Goal: Task Accomplishment & Management: Complete application form

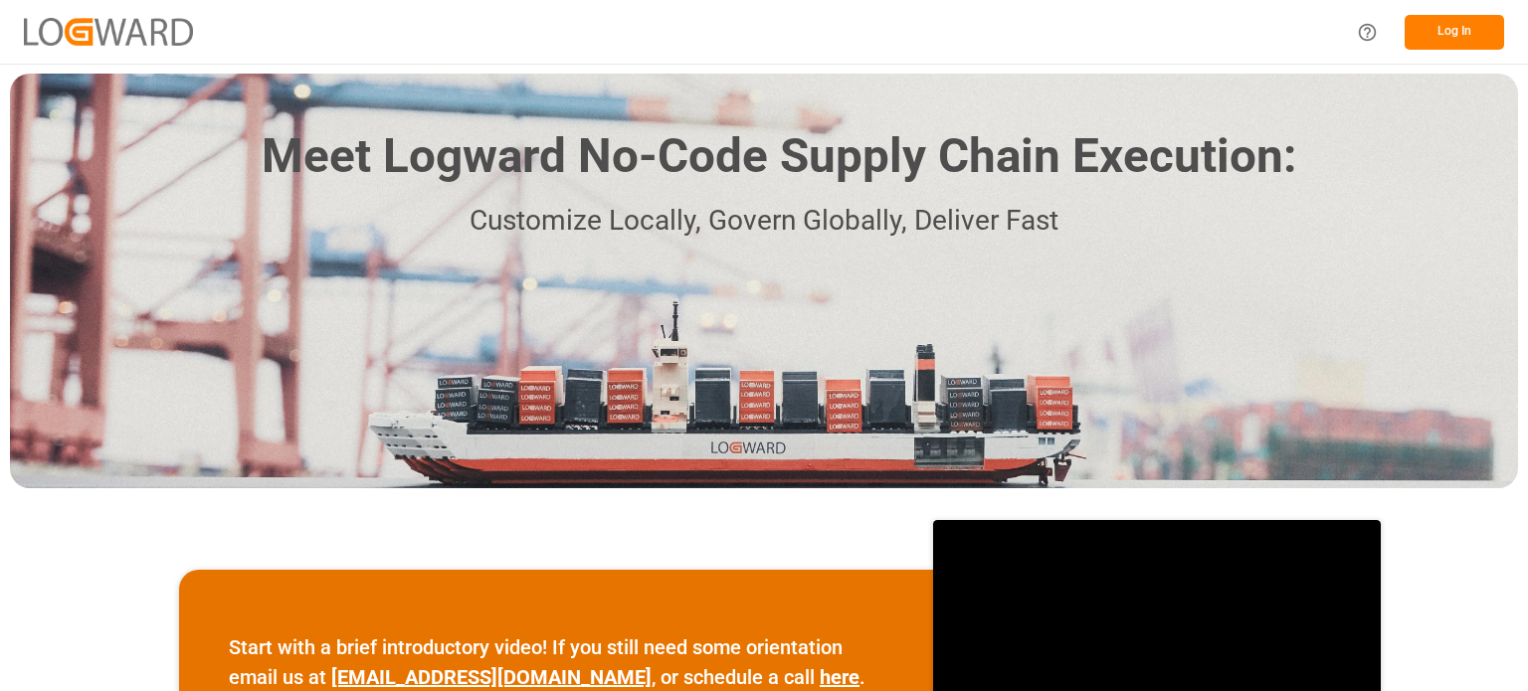
click at [1444, 30] on button "Log In" at bounding box center [1453, 32] width 99 height 35
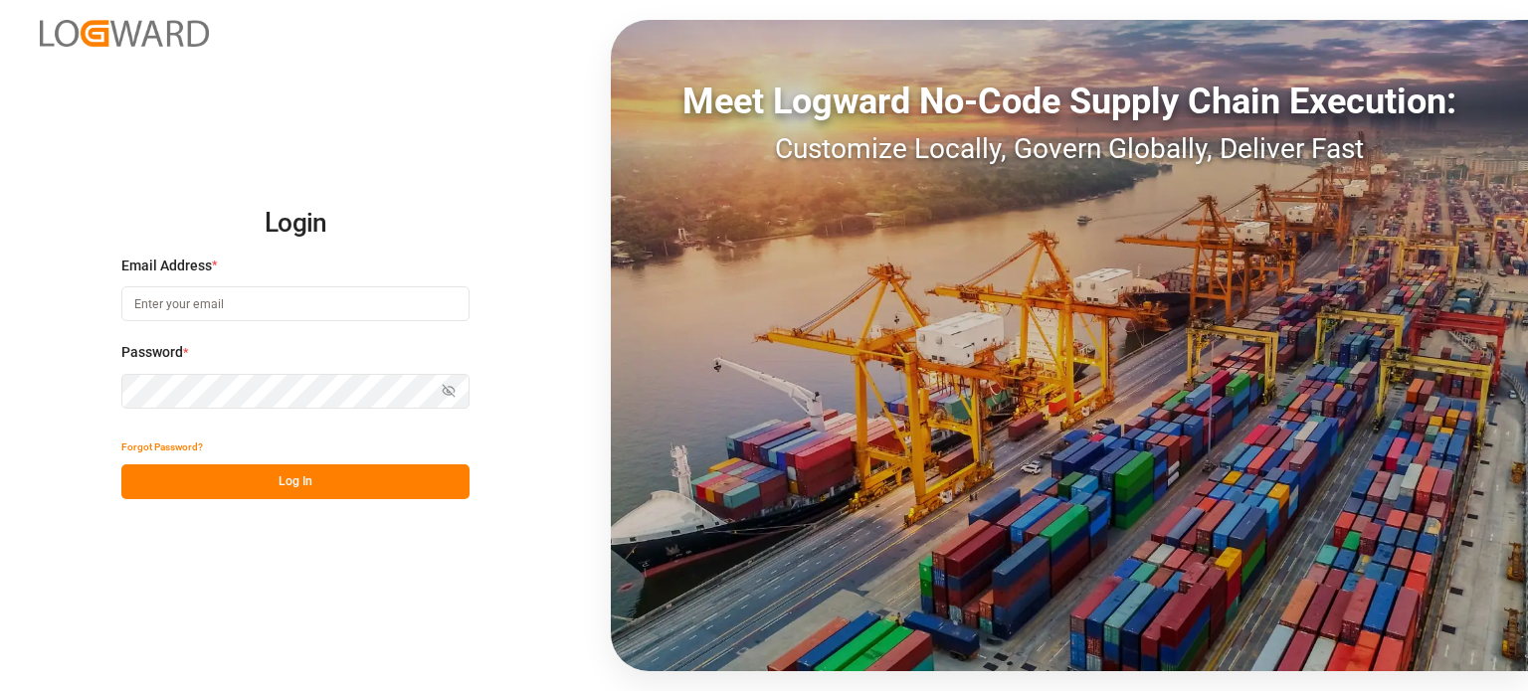
type input "emily.liu@jamindustries.com"
click at [263, 475] on button "Log In" at bounding box center [295, 481] width 348 height 35
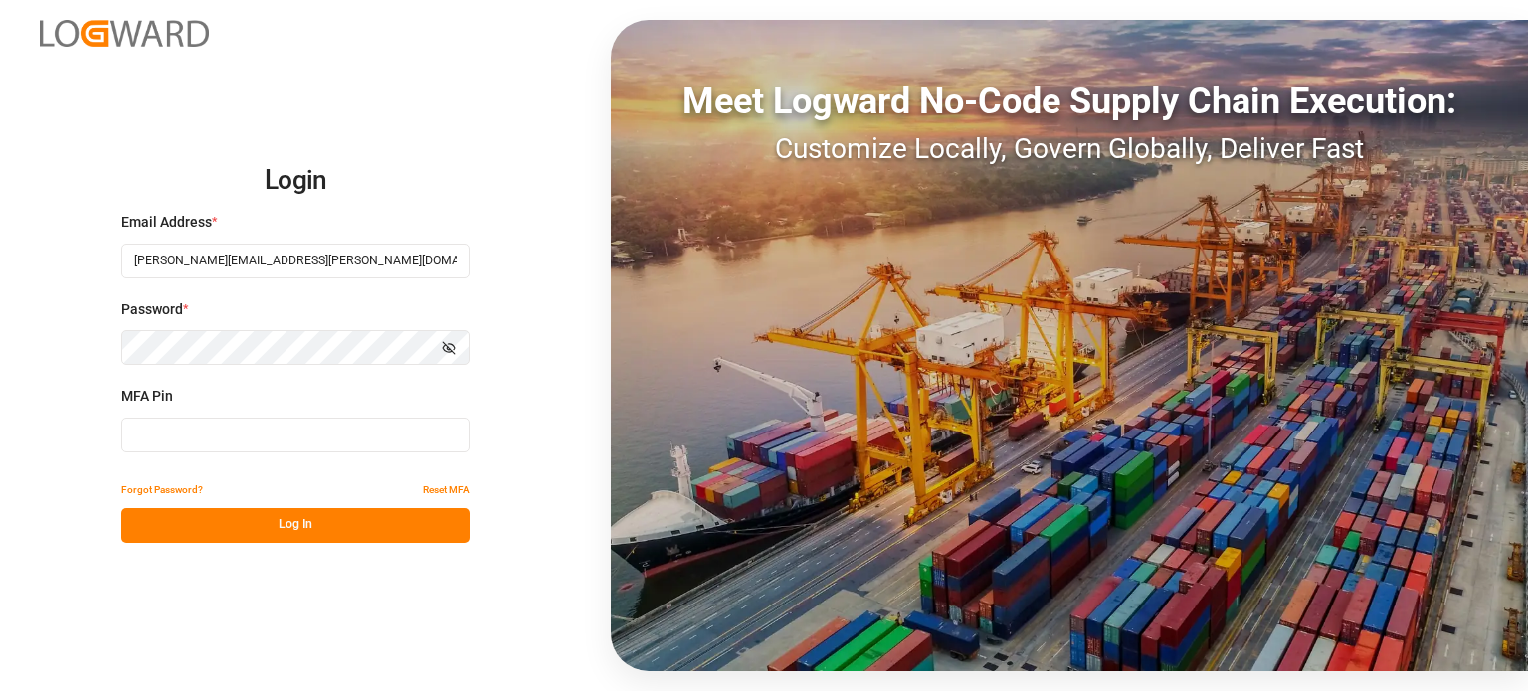
click at [239, 437] on input at bounding box center [295, 435] width 348 height 35
type input "4"
type input "880548"
click at [258, 524] on button "Log In" at bounding box center [295, 525] width 348 height 35
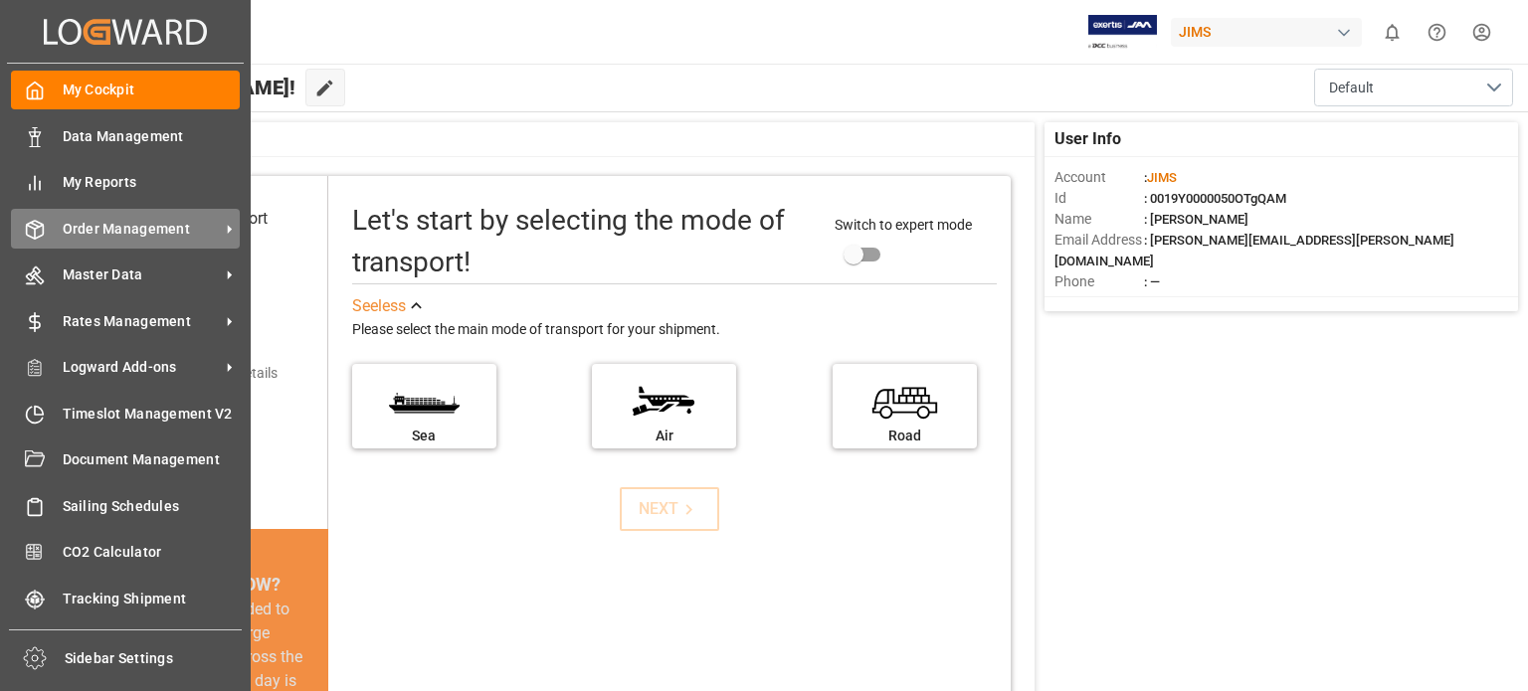
click at [127, 238] on span "Order Management" at bounding box center [141, 229] width 157 height 21
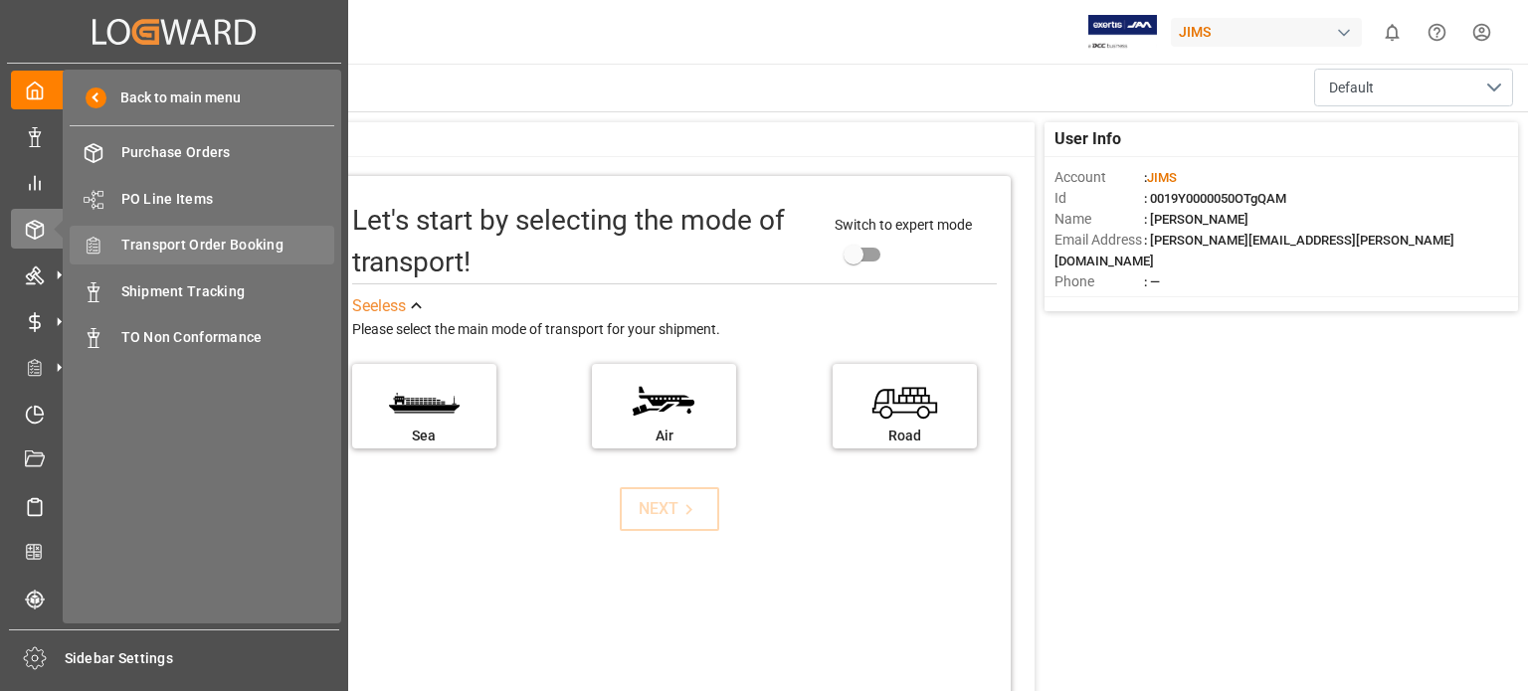
click at [166, 244] on span "Transport Order Booking" at bounding box center [228, 245] width 214 height 21
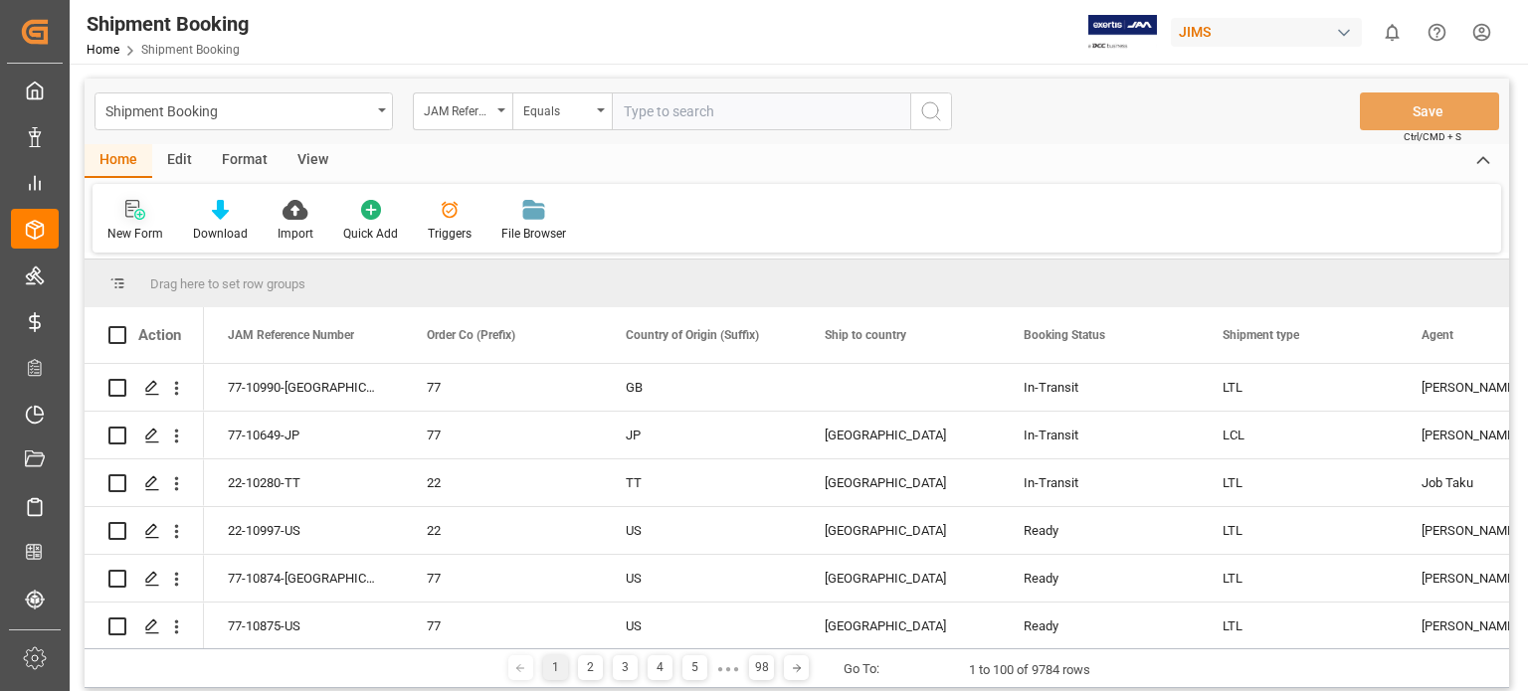
click at [142, 214] on icon at bounding box center [135, 210] width 20 height 20
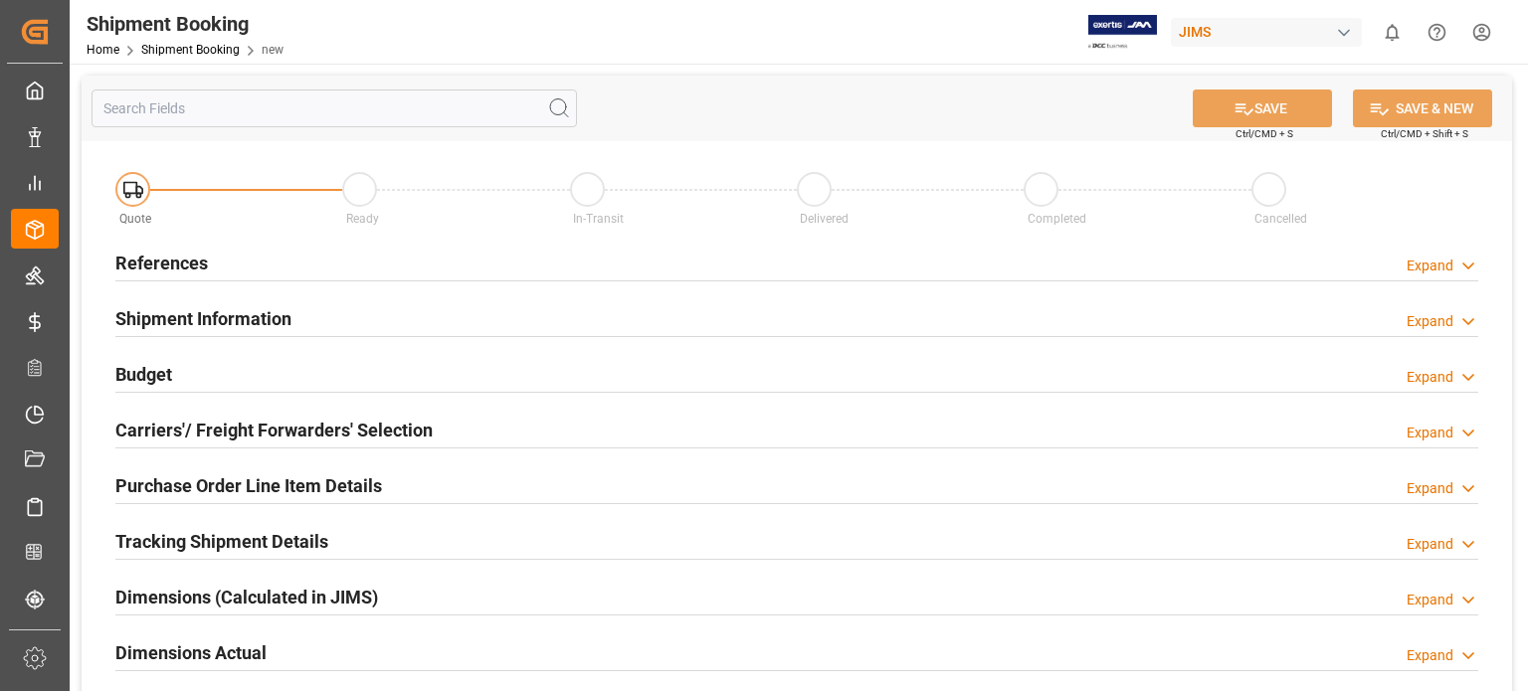
click at [163, 263] on h2 "References" at bounding box center [161, 263] width 93 height 27
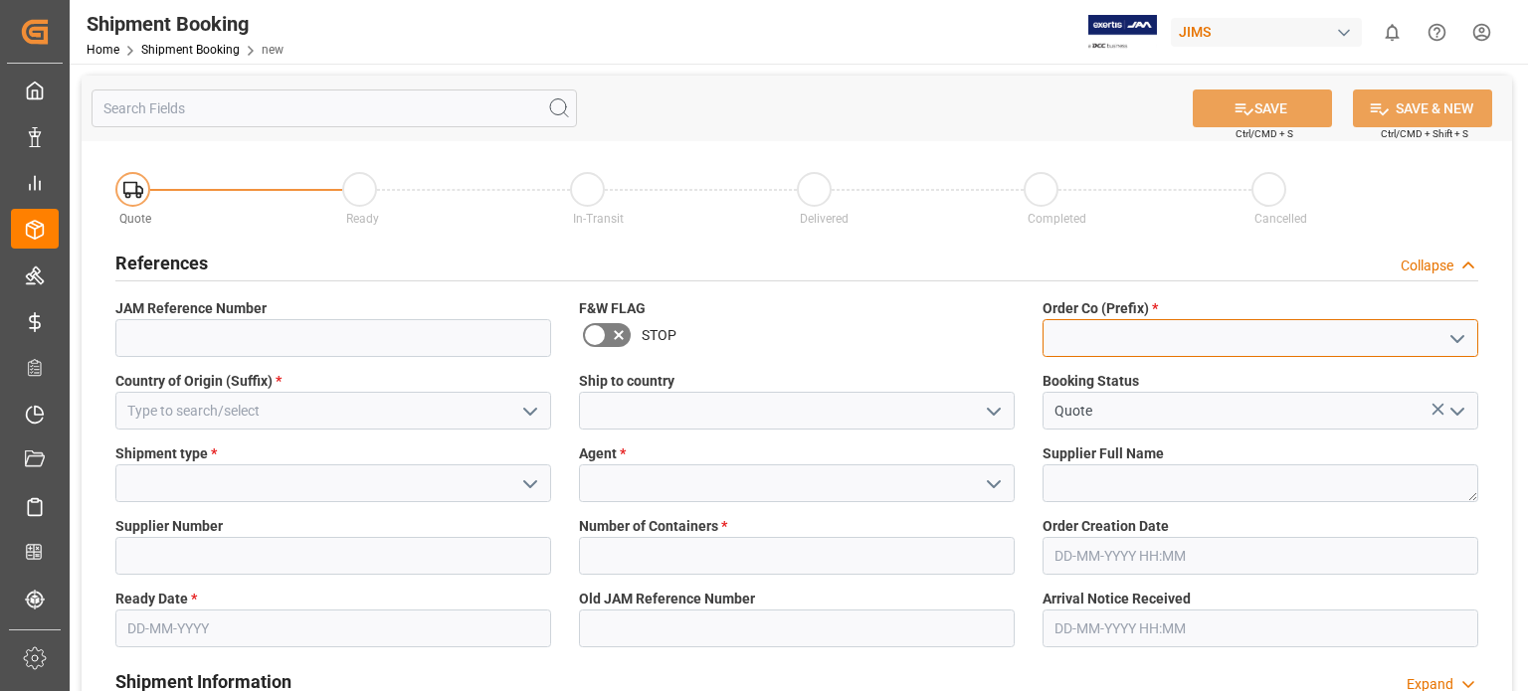
click at [1110, 353] on input at bounding box center [1260, 338] width 436 height 38
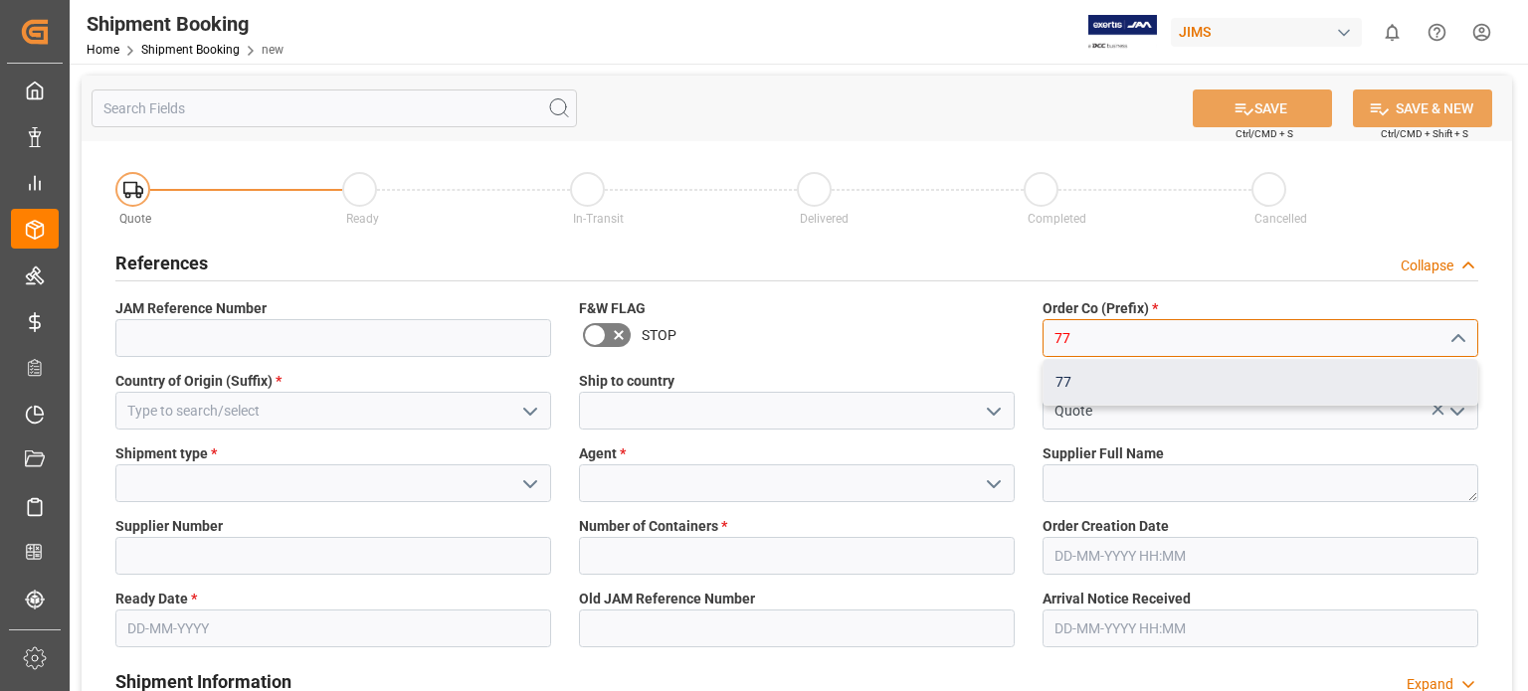
click at [1102, 385] on div "77" at bounding box center [1260, 382] width 434 height 45
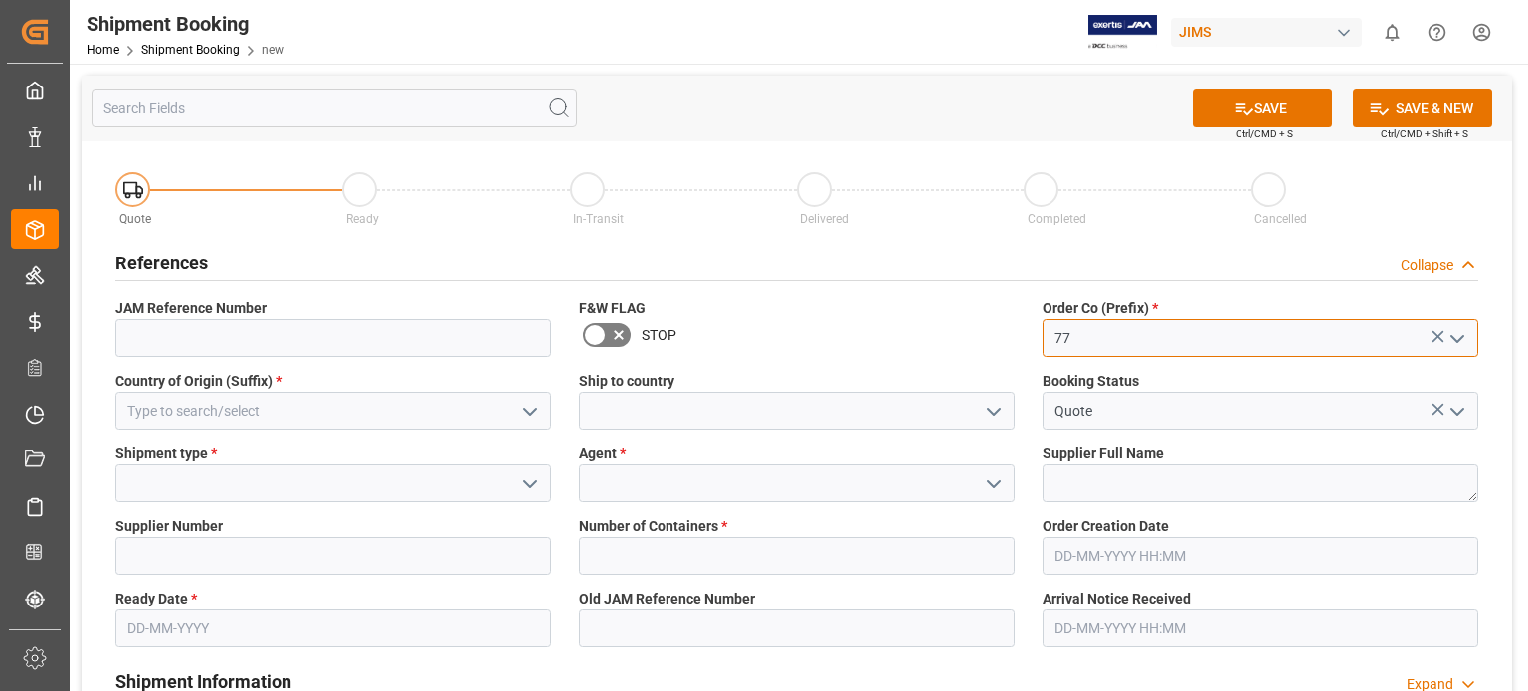
type input "77"
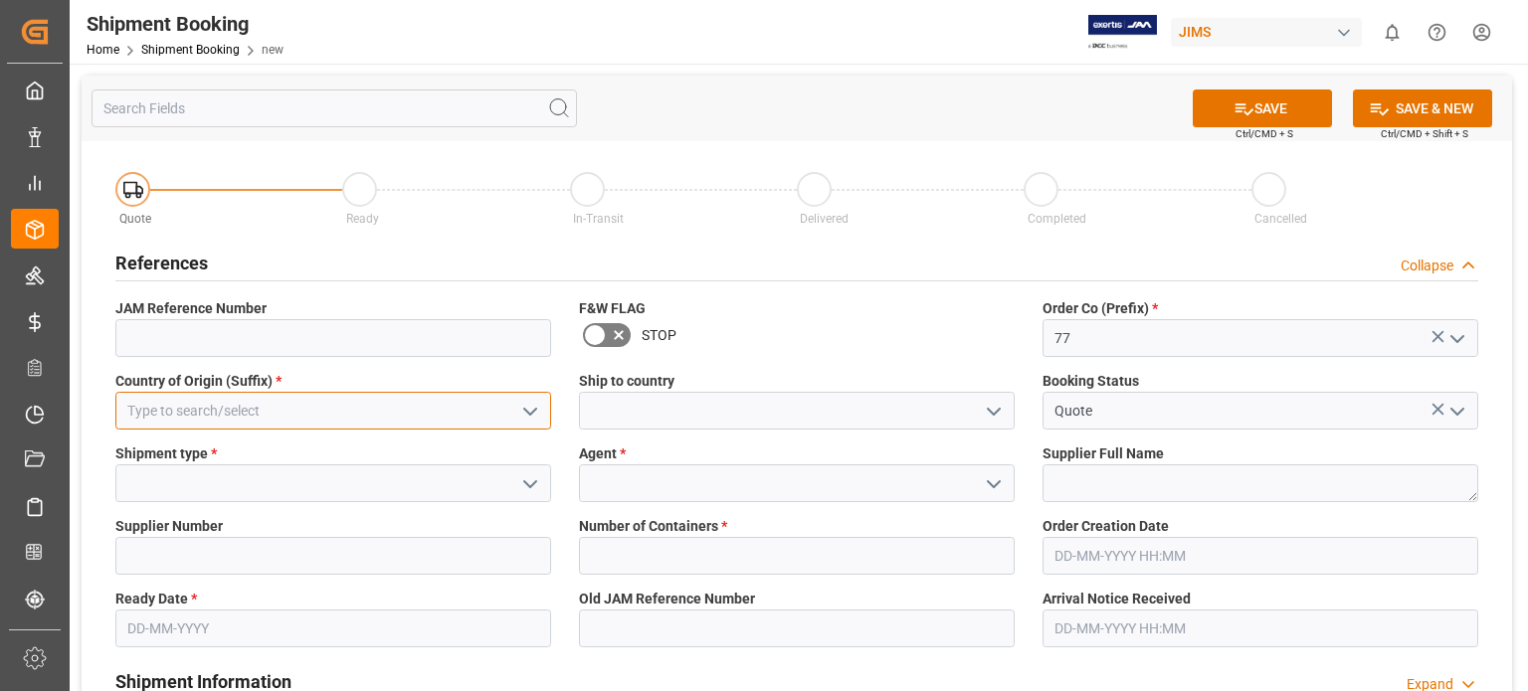
click at [244, 409] on input at bounding box center [333, 411] width 436 height 38
click at [531, 413] on polyline "open menu" at bounding box center [530, 412] width 12 height 6
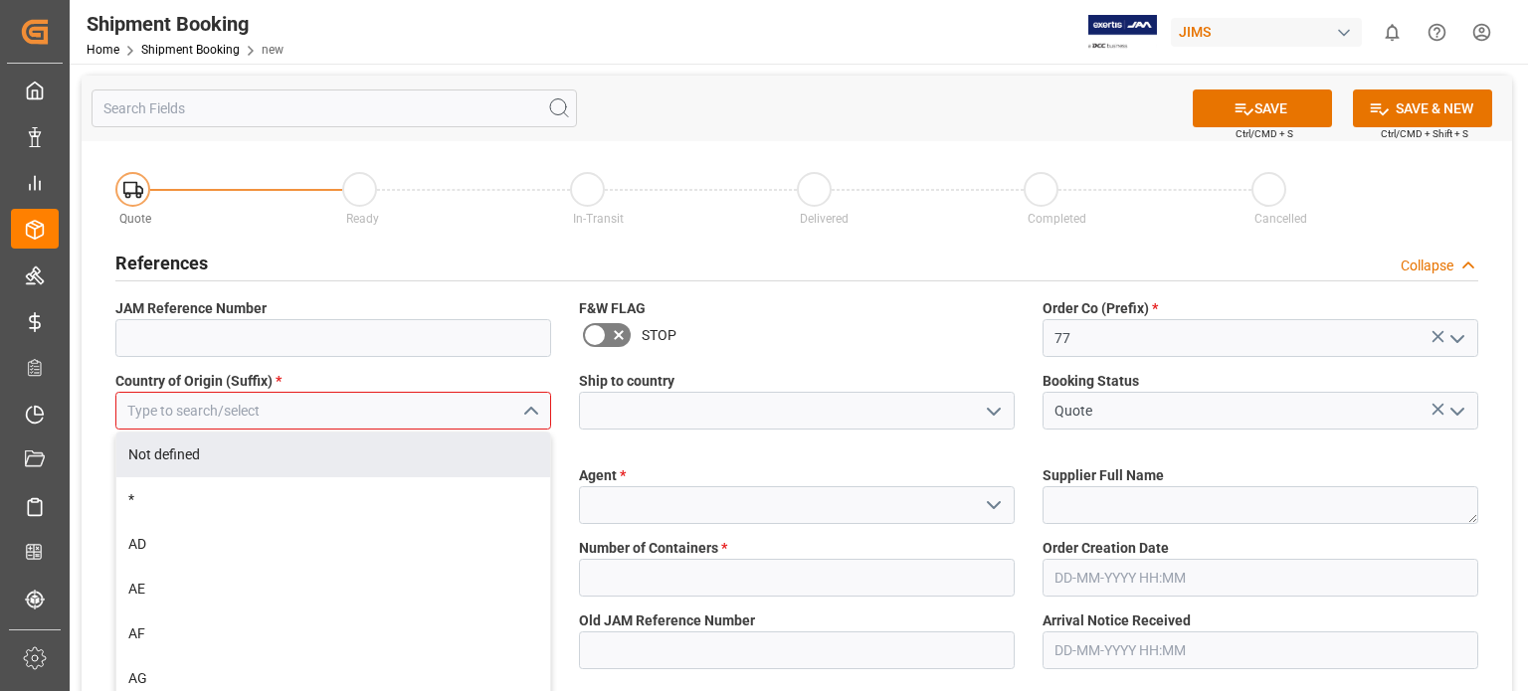
click at [202, 423] on input at bounding box center [333, 411] width 436 height 38
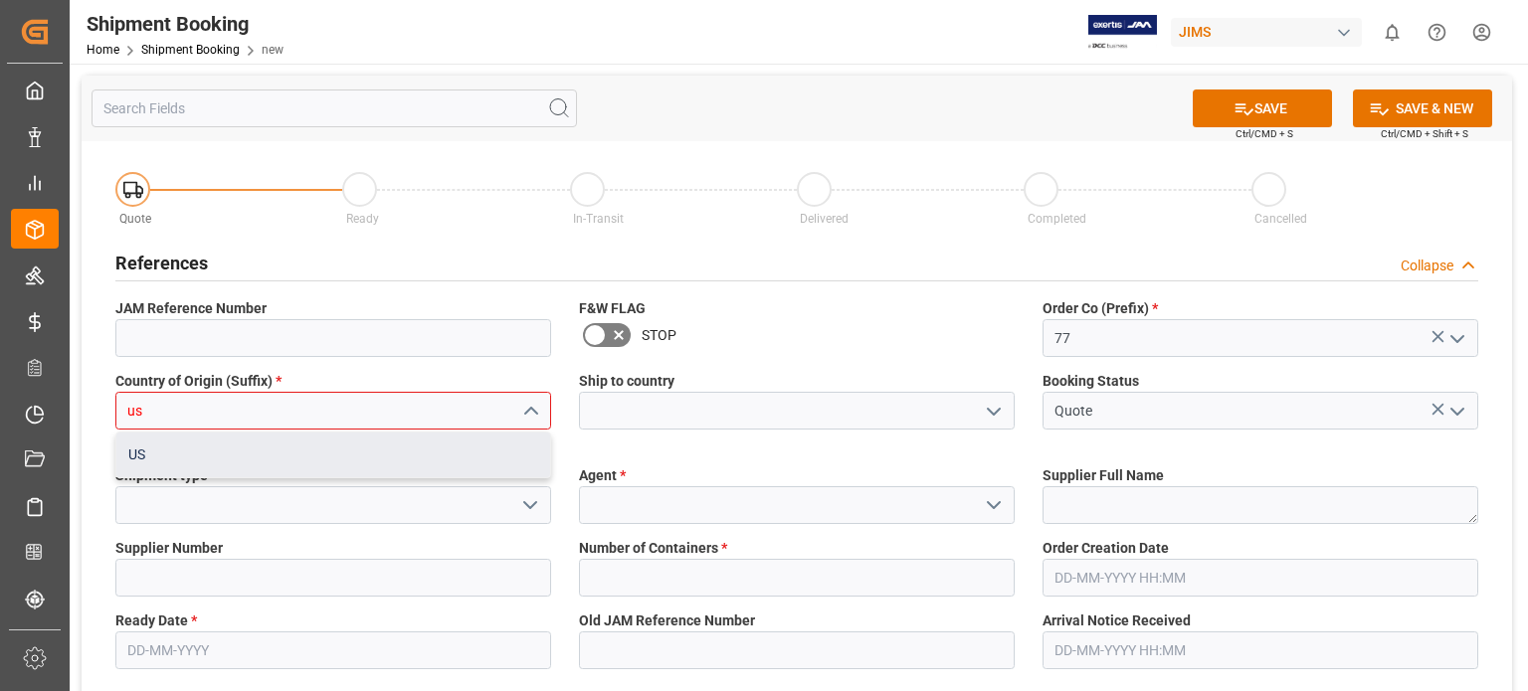
click at [179, 449] on div "US" at bounding box center [333, 455] width 434 height 45
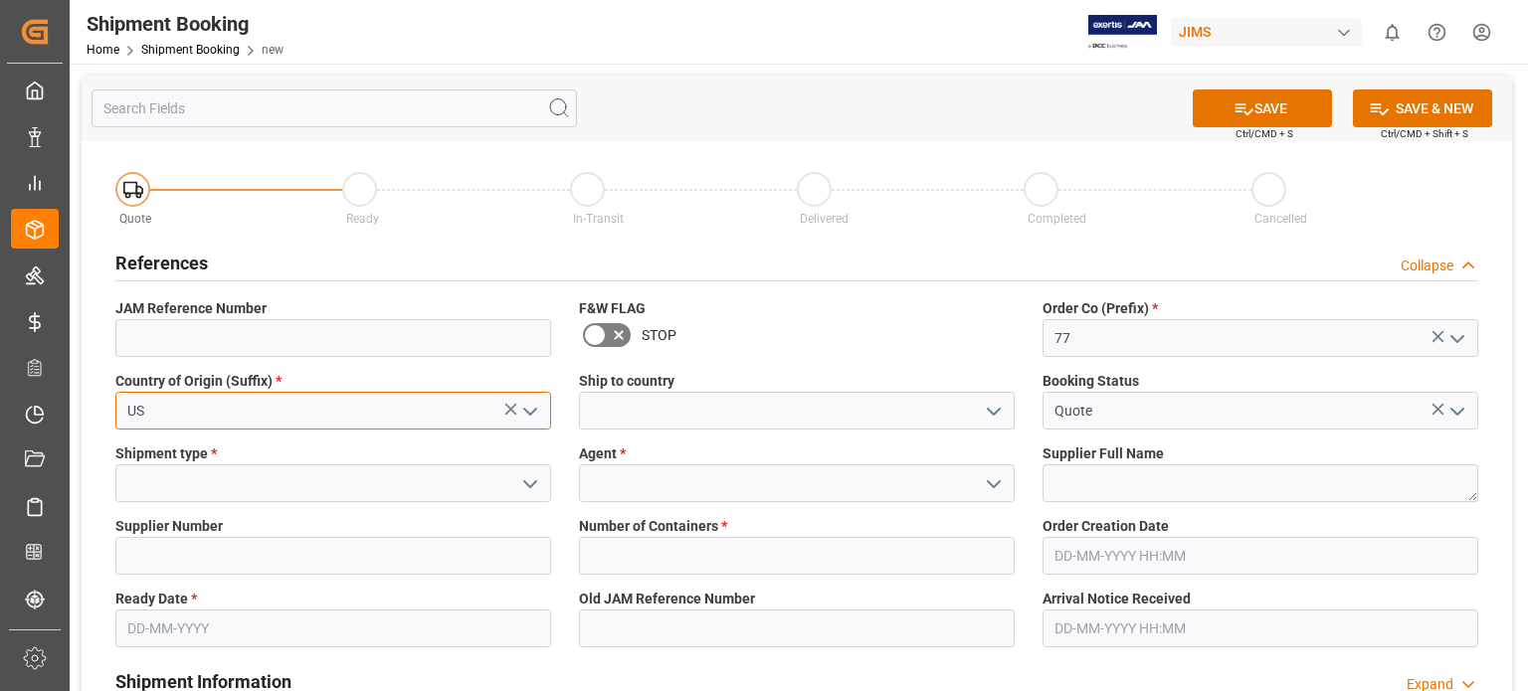
type input "US"
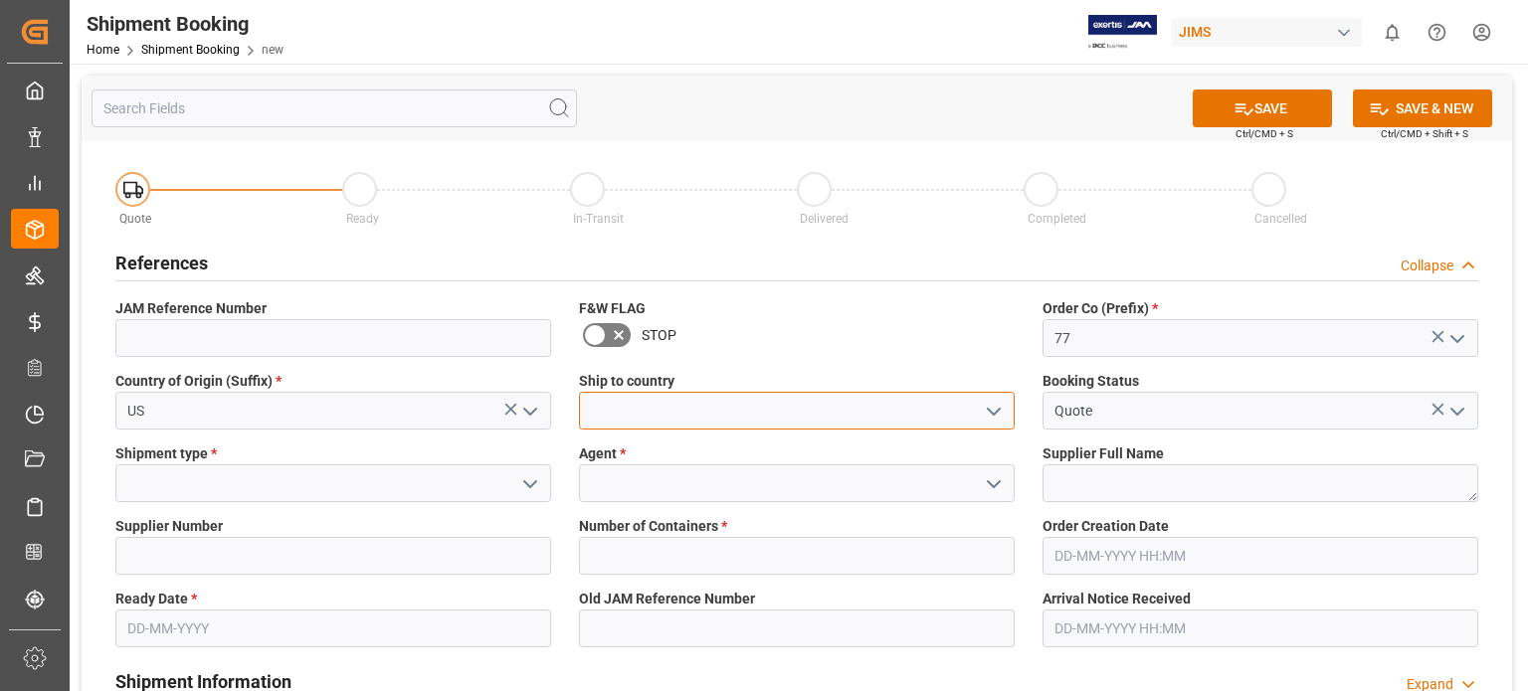
click at [615, 418] on input at bounding box center [797, 411] width 436 height 38
click at [998, 409] on icon "open menu" at bounding box center [994, 412] width 24 height 24
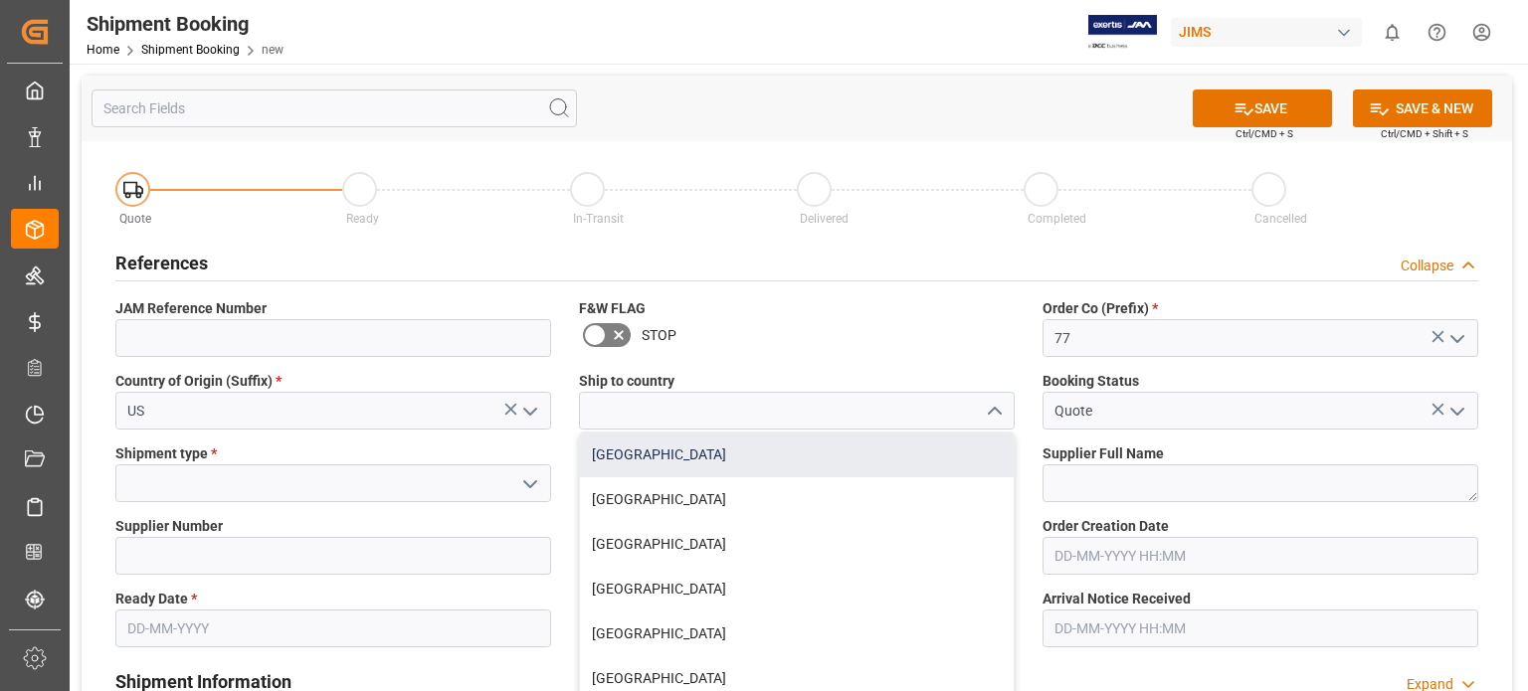
click at [921, 465] on div "[GEOGRAPHIC_DATA]" at bounding box center [797, 455] width 434 height 45
type input "[GEOGRAPHIC_DATA]"
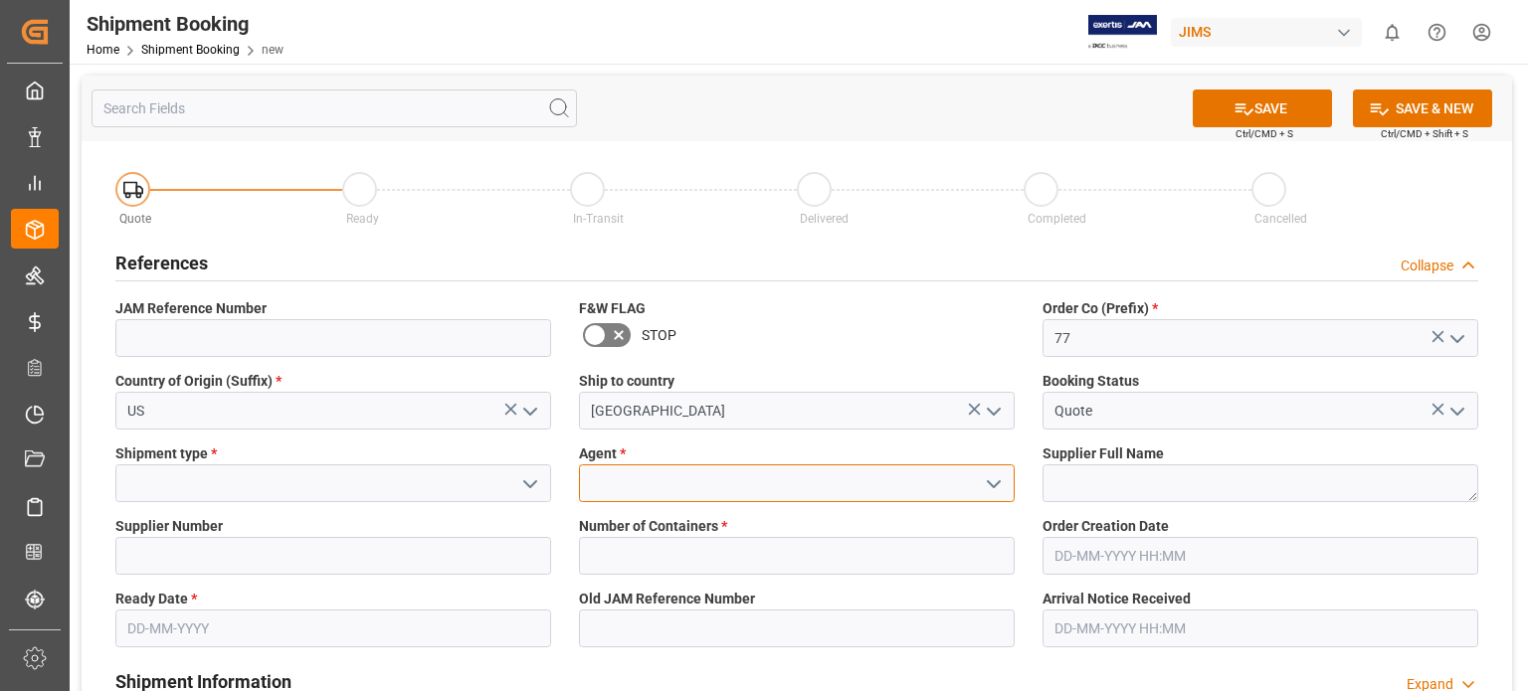
click at [654, 484] on input at bounding box center [797, 483] width 436 height 38
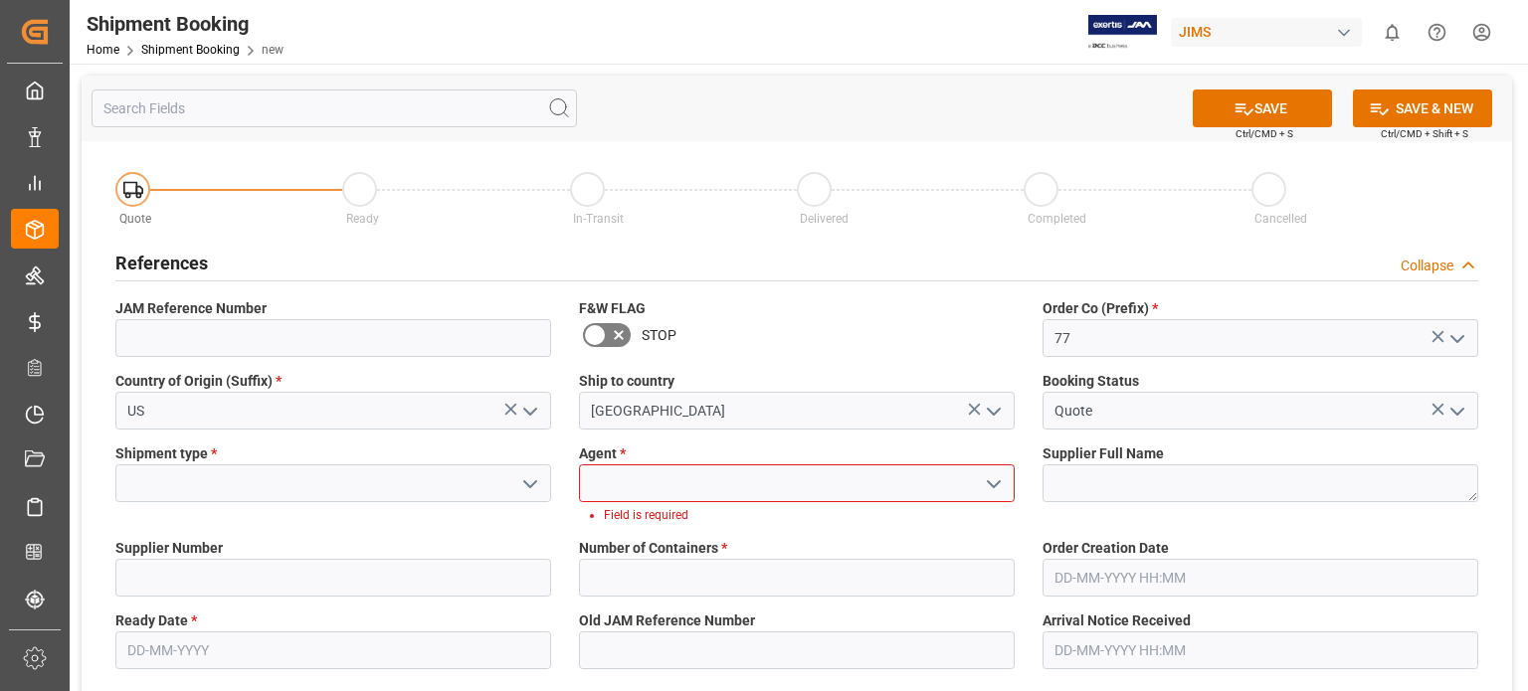
click at [997, 484] on polyline "open menu" at bounding box center [994, 484] width 12 height 6
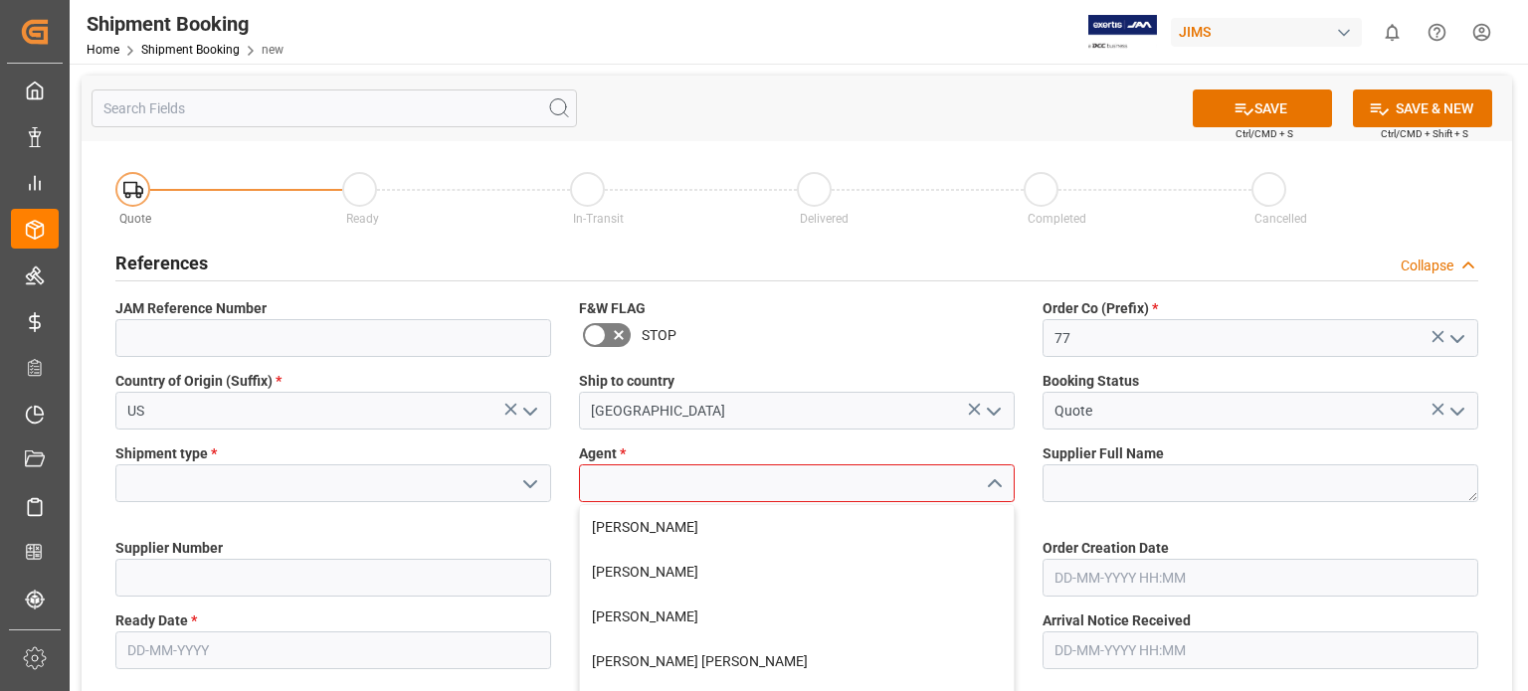
click at [814, 487] on input at bounding box center [797, 483] width 436 height 38
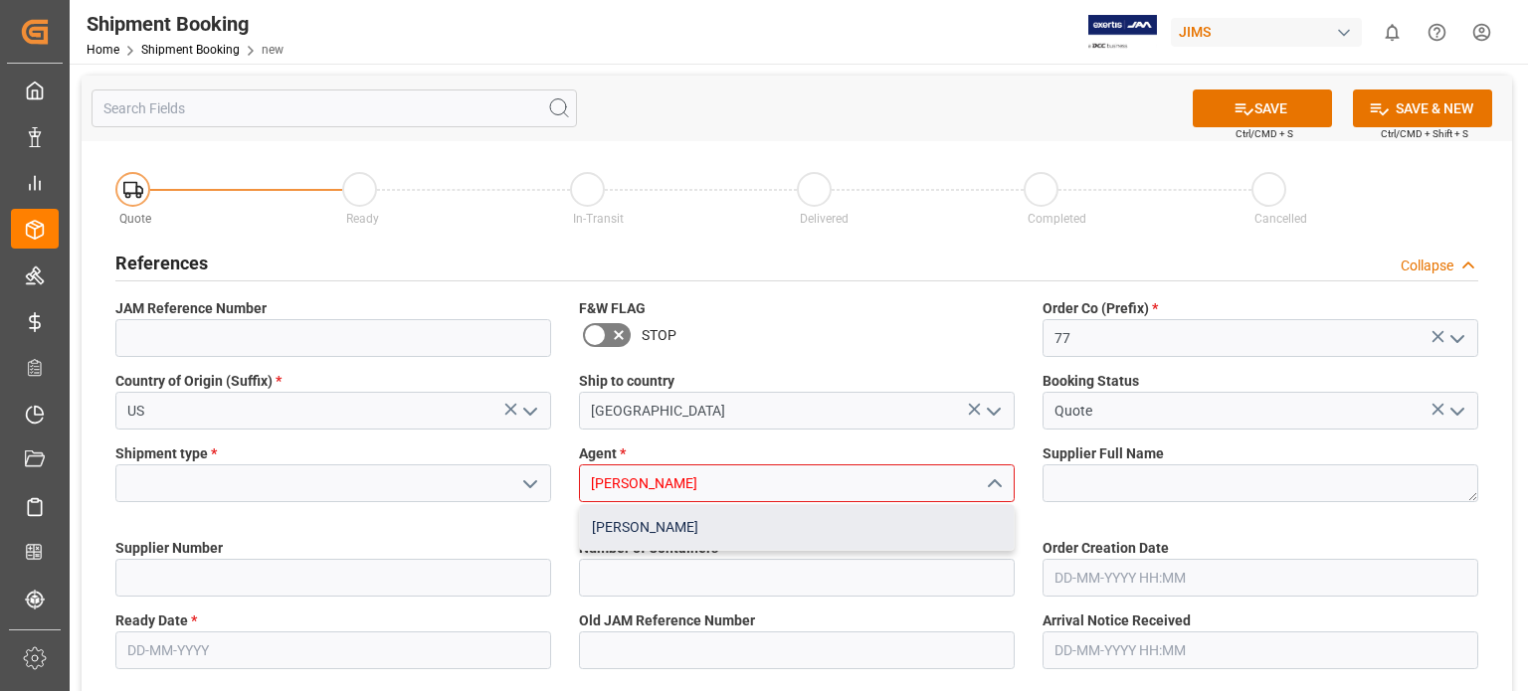
click at [673, 524] on div "[PERSON_NAME]" at bounding box center [797, 527] width 434 height 45
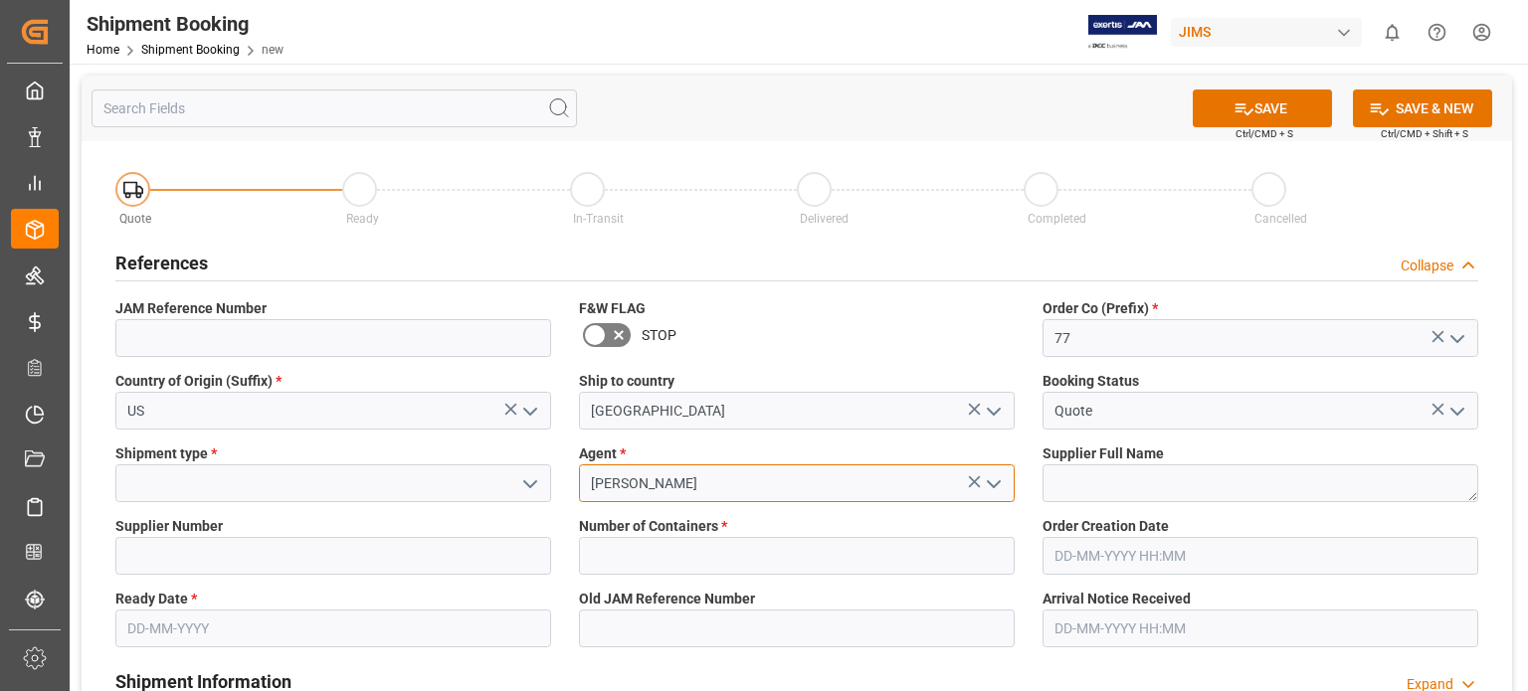
type input "[PERSON_NAME]"
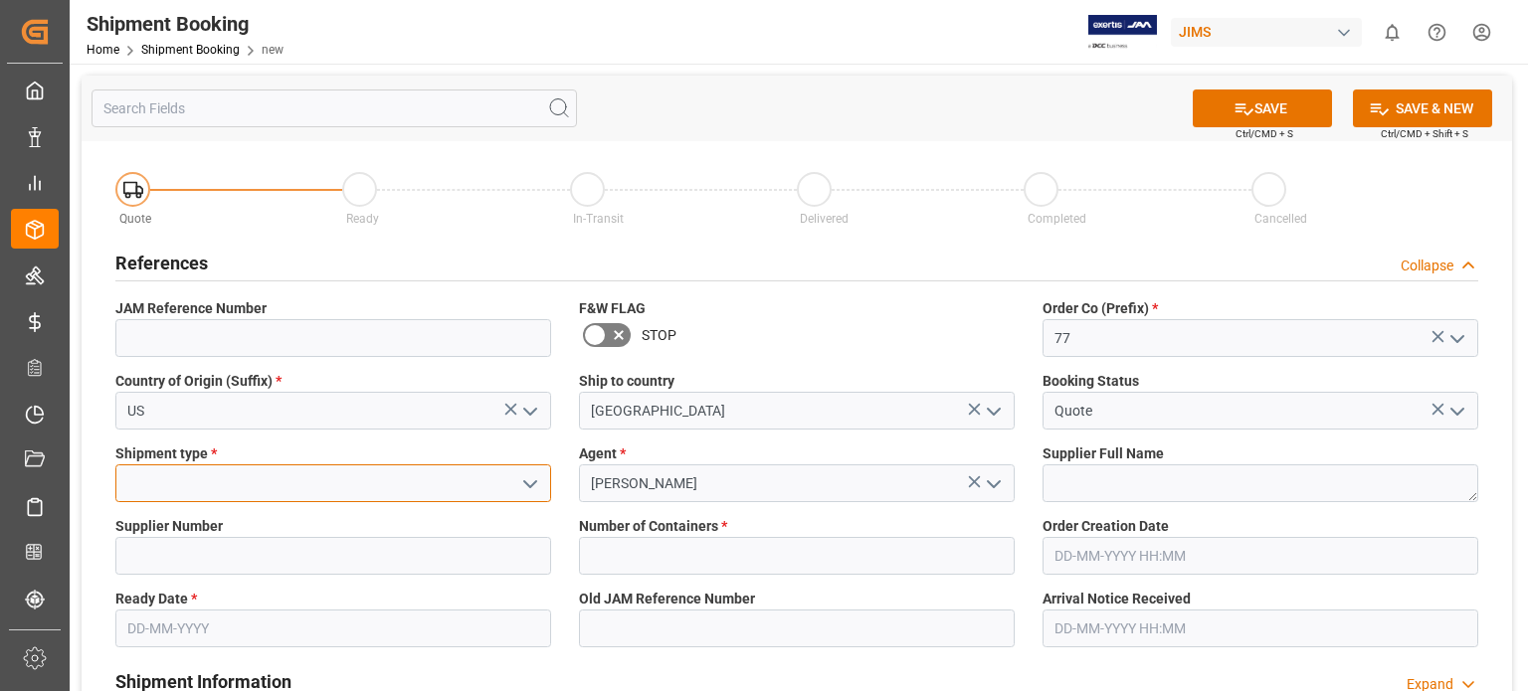
click at [188, 480] on input at bounding box center [333, 483] width 436 height 38
click at [532, 484] on polyline "open menu" at bounding box center [530, 484] width 12 height 6
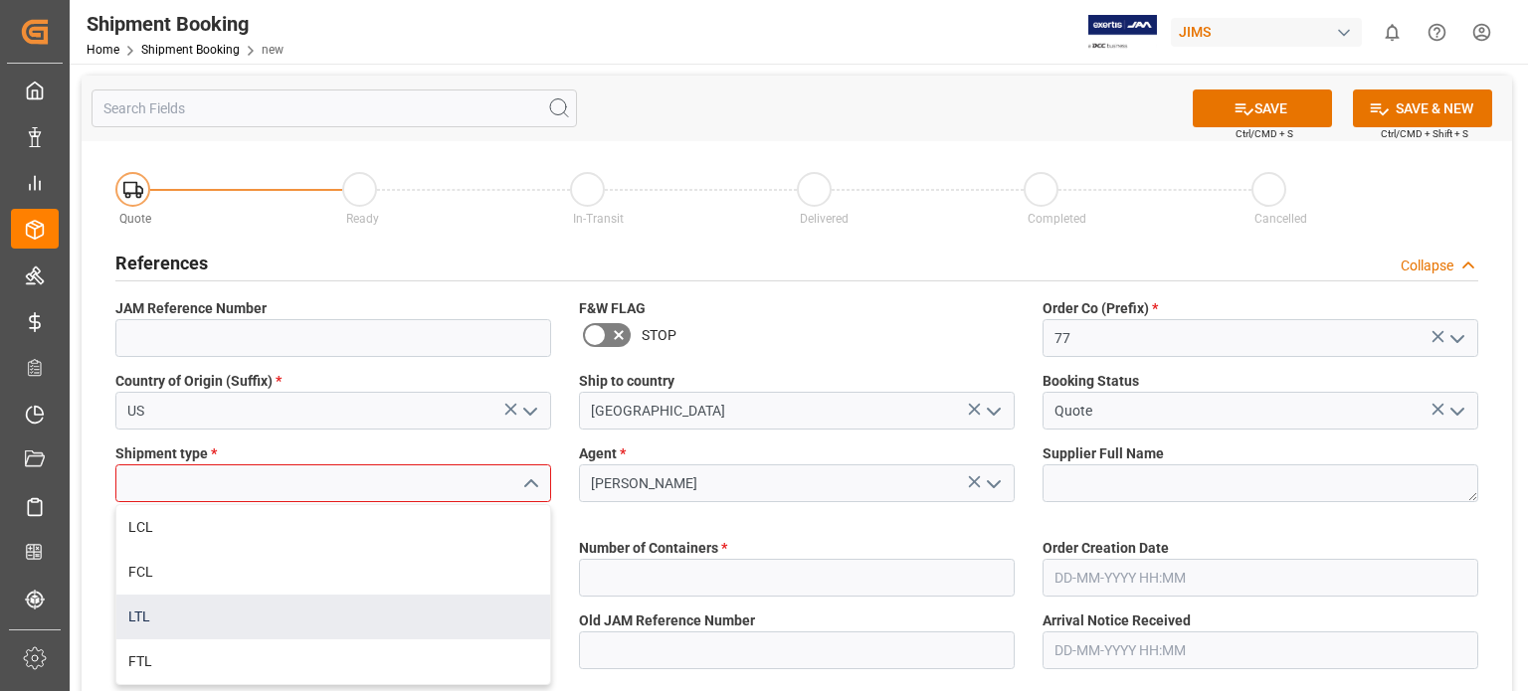
click at [250, 624] on div "LTL" at bounding box center [333, 617] width 434 height 45
type input "LTL"
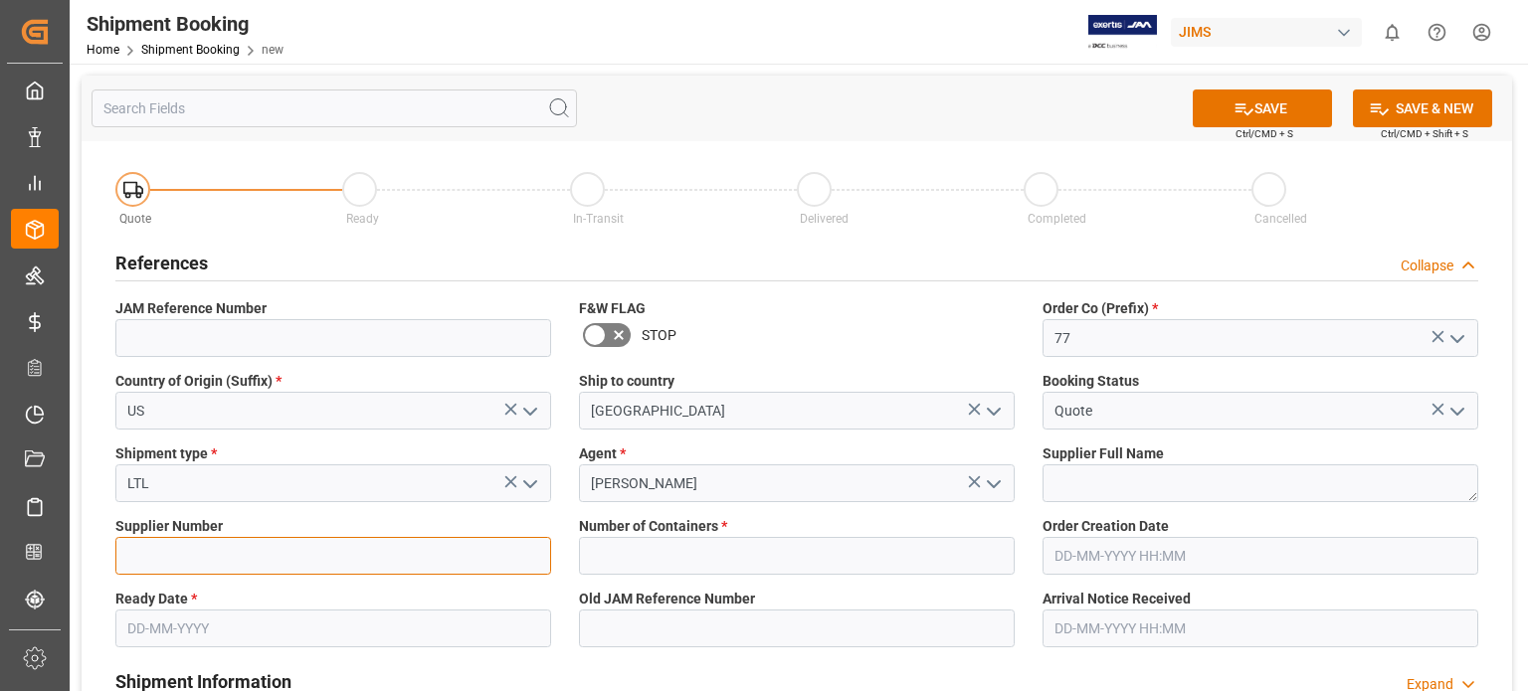
click at [166, 555] on input at bounding box center [333, 556] width 436 height 38
type input "1129"
click at [187, 625] on input "text" at bounding box center [333, 629] width 436 height 38
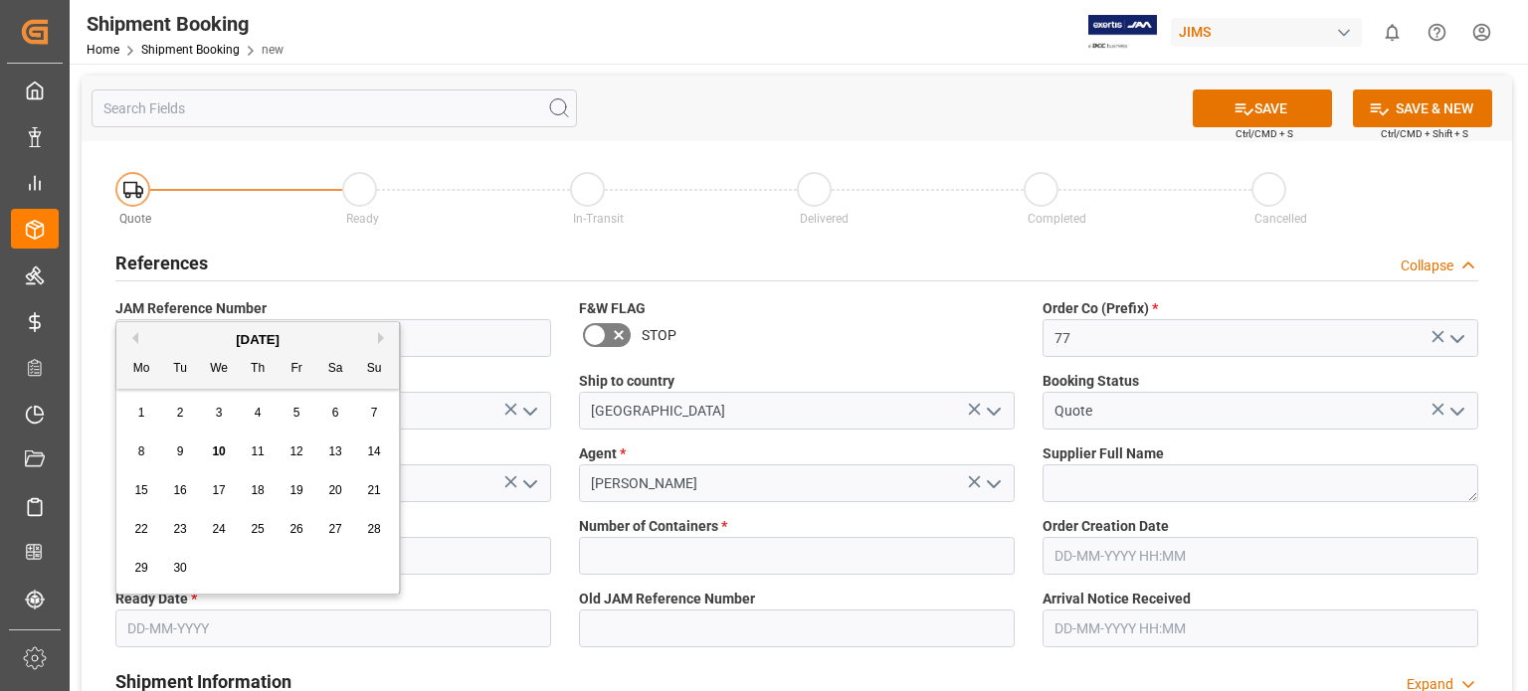
click at [141, 532] on span "22" at bounding box center [140, 529] width 13 height 14
click at [177, 632] on input "22-09-2025" at bounding box center [333, 629] width 436 height 38
click at [335, 487] on span "20" at bounding box center [334, 490] width 13 height 14
type input "[DATE]"
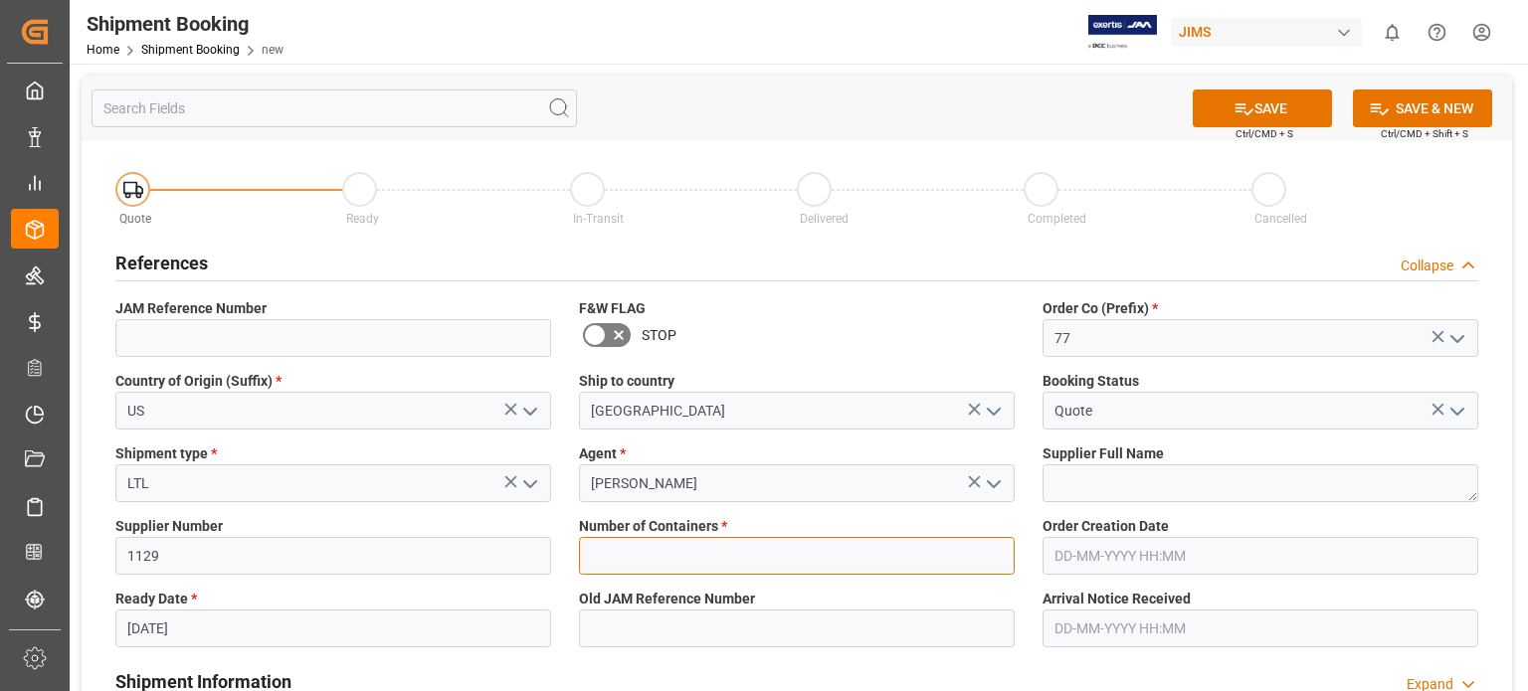
click at [599, 549] on input "text" at bounding box center [797, 556] width 436 height 38
type input "0"
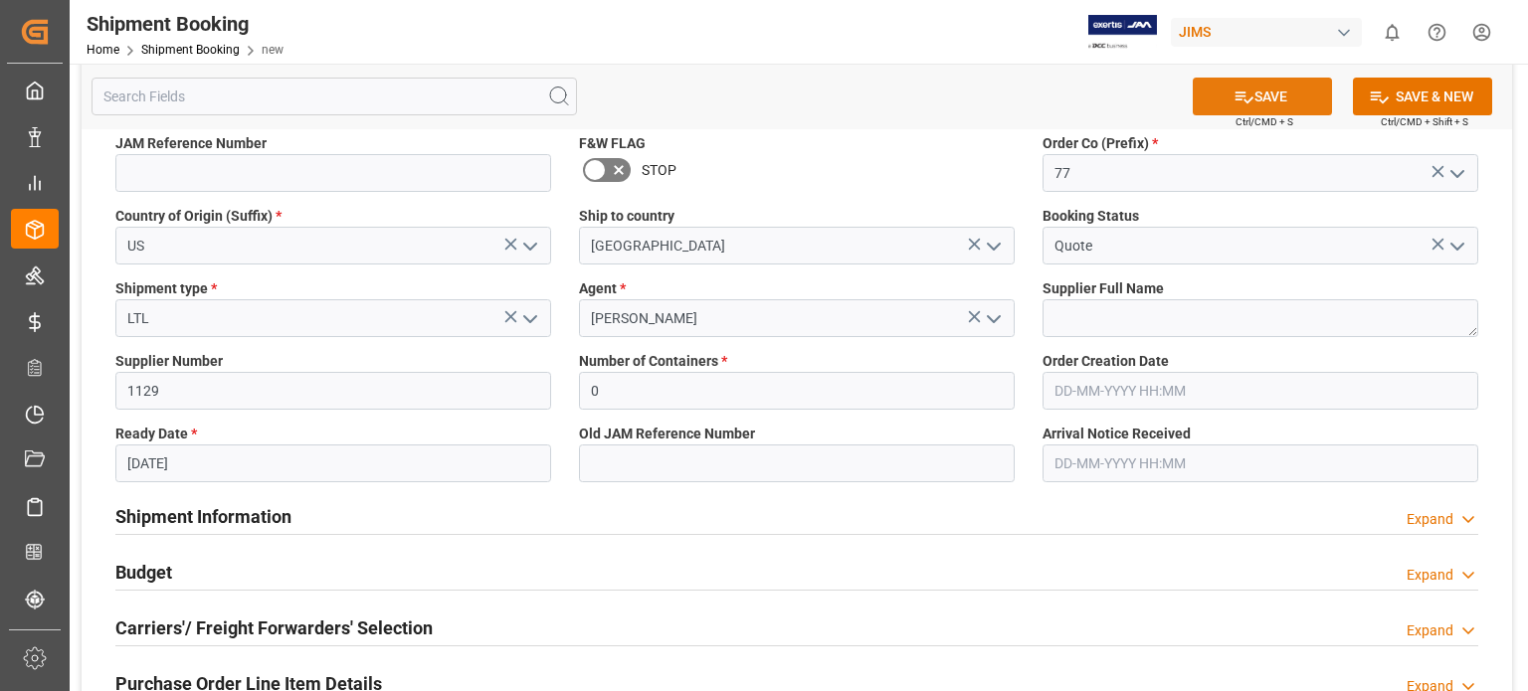
click at [1220, 97] on button "SAVE" at bounding box center [1262, 97] width 139 height 38
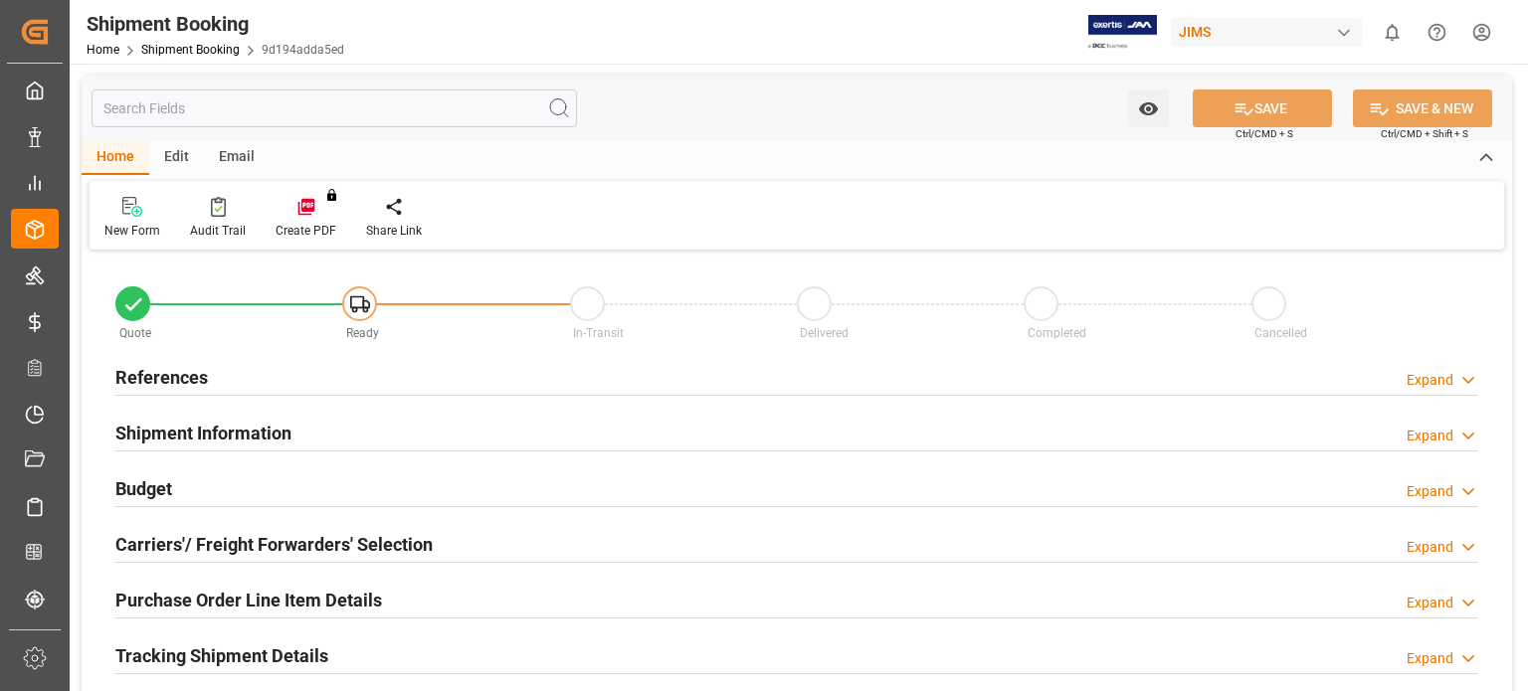
type input "0"
type input "[DATE]"
click at [164, 383] on h2 "References" at bounding box center [161, 377] width 93 height 27
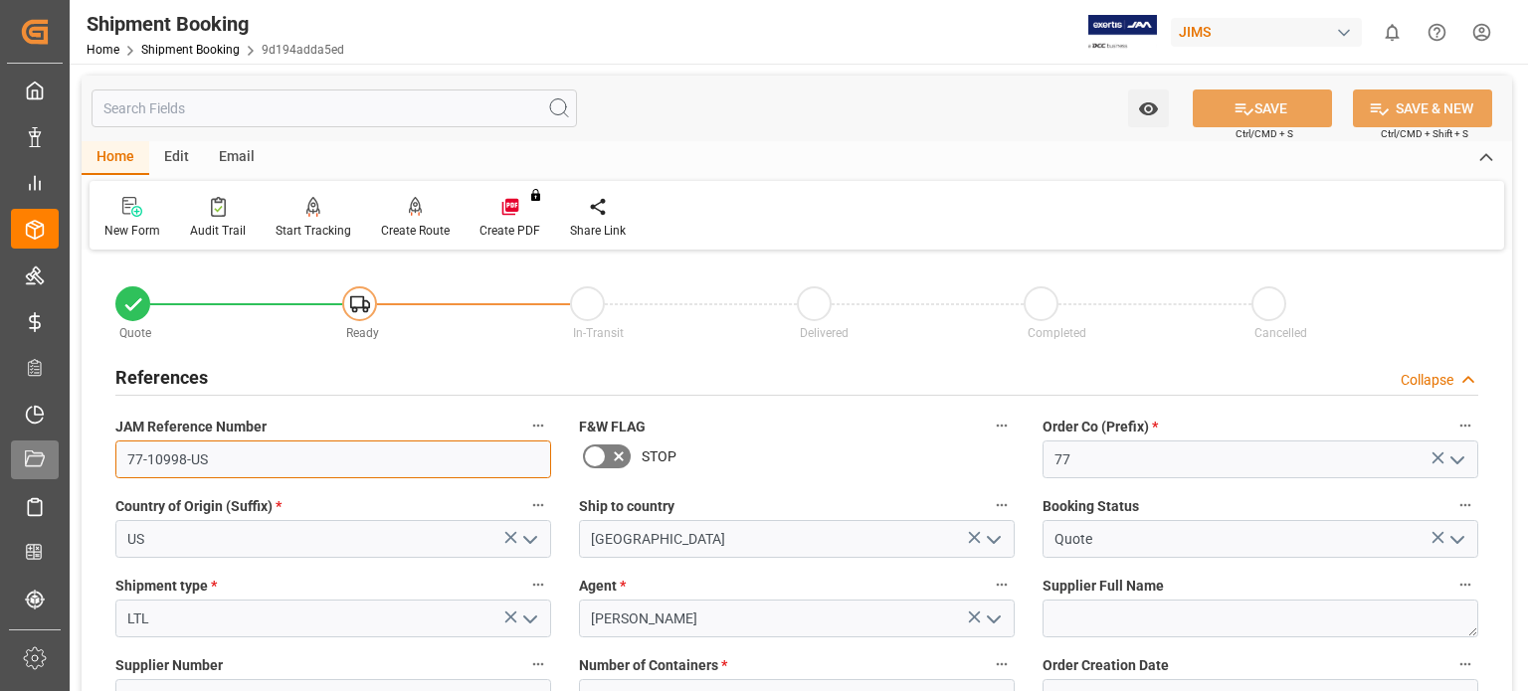
drag, startPoint x: 221, startPoint y: 464, endPoint x: 30, endPoint y: 453, distance: 191.3
click at [30, 455] on div "Created by potrace 1.15, written by [PERSON_NAME] [DATE]-[DATE] Created by potr…" at bounding box center [764, 345] width 1528 height 691
click at [194, 50] on link "Shipment Booking" at bounding box center [190, 50] width 98 height 14
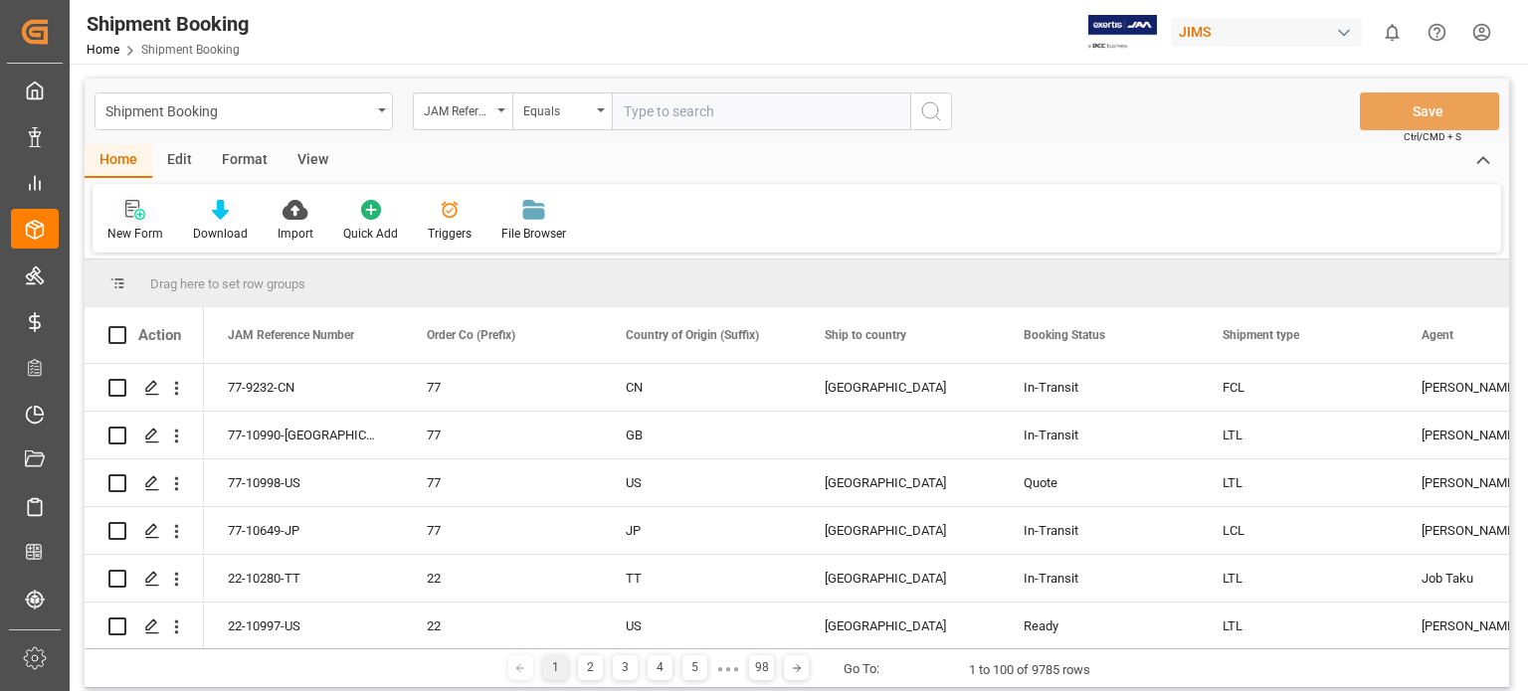
click at [136, 217] on icon at bounding box center [135, 210] width 20 height 20
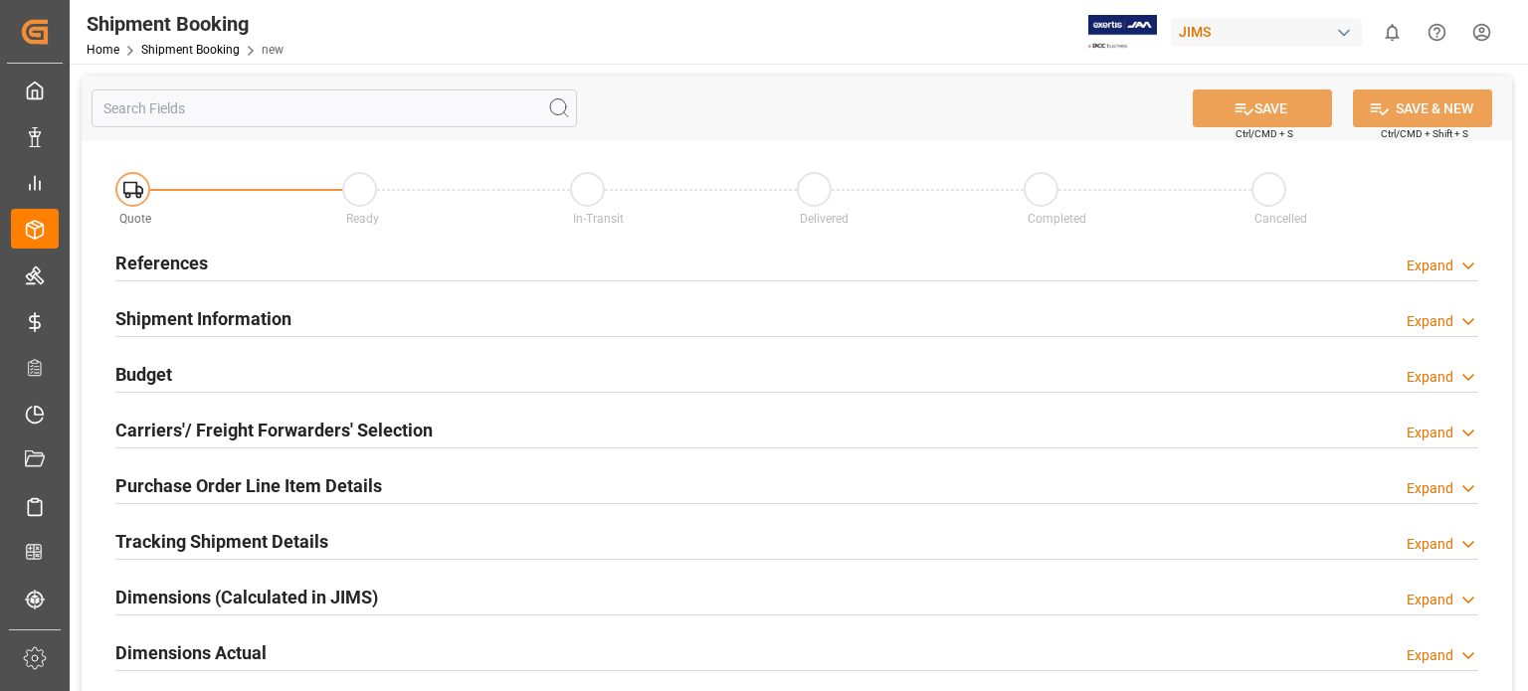
click at [163, 274] on h2 "References" at bounding box center [161, 263] width 93 height 27
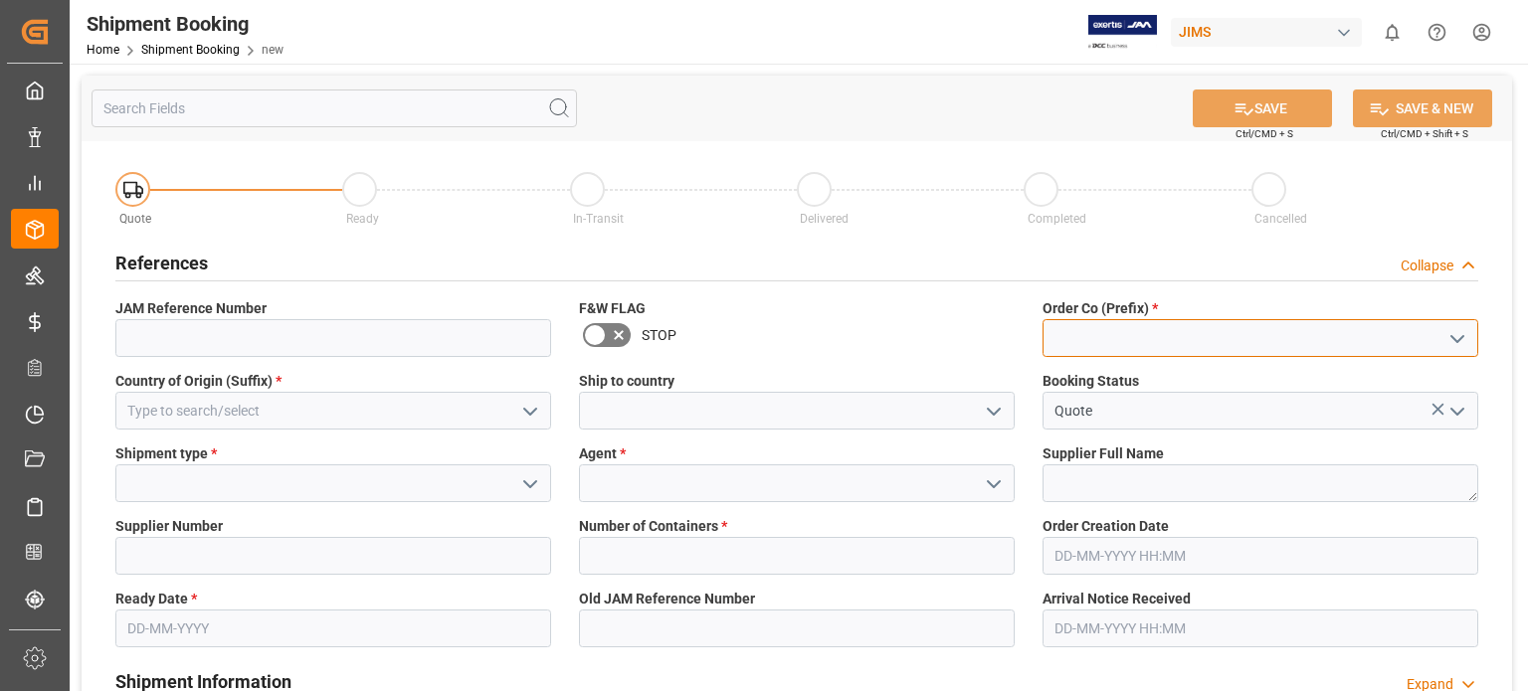
click at [1091, 331] on input at bounding box center [1260, 338] width 436 height 38
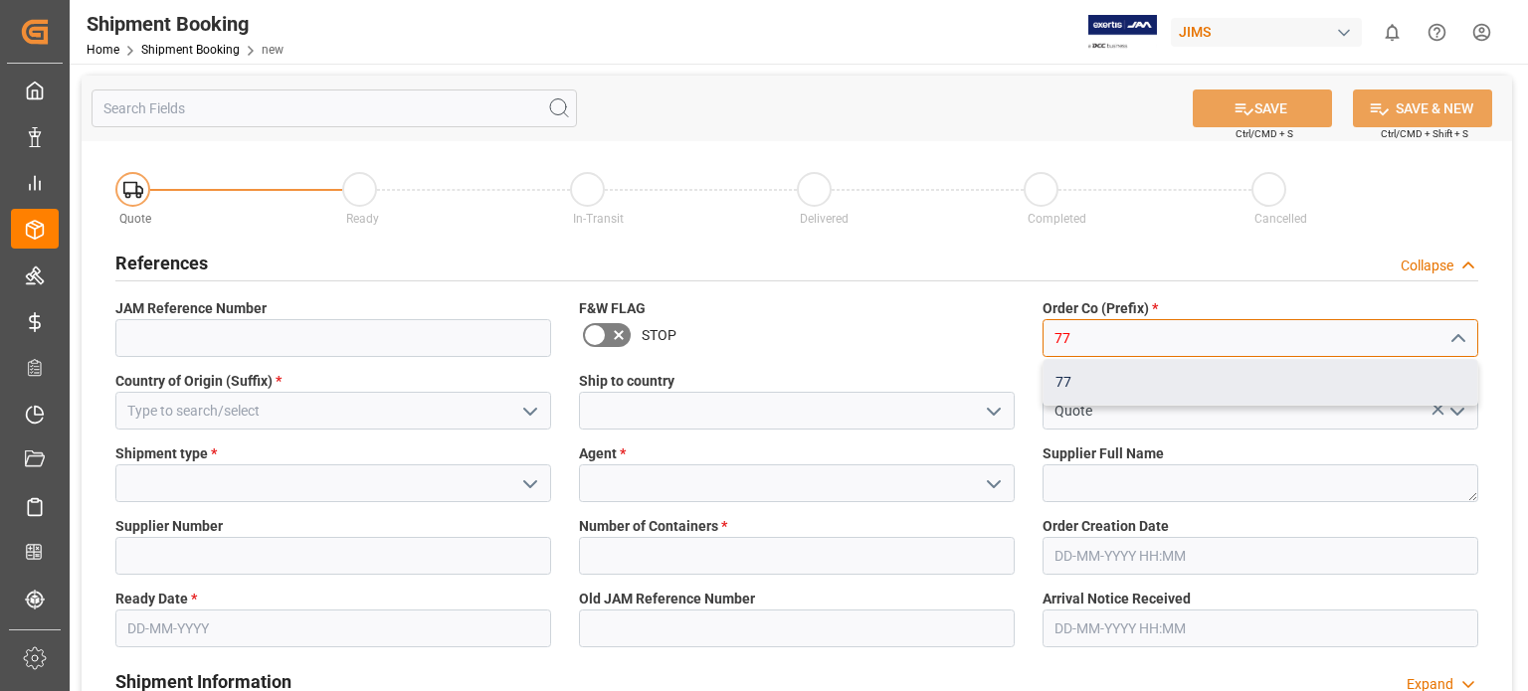
click at [1050, 382] on div "77" at bounding box center [1260, 382] width 434 height 45
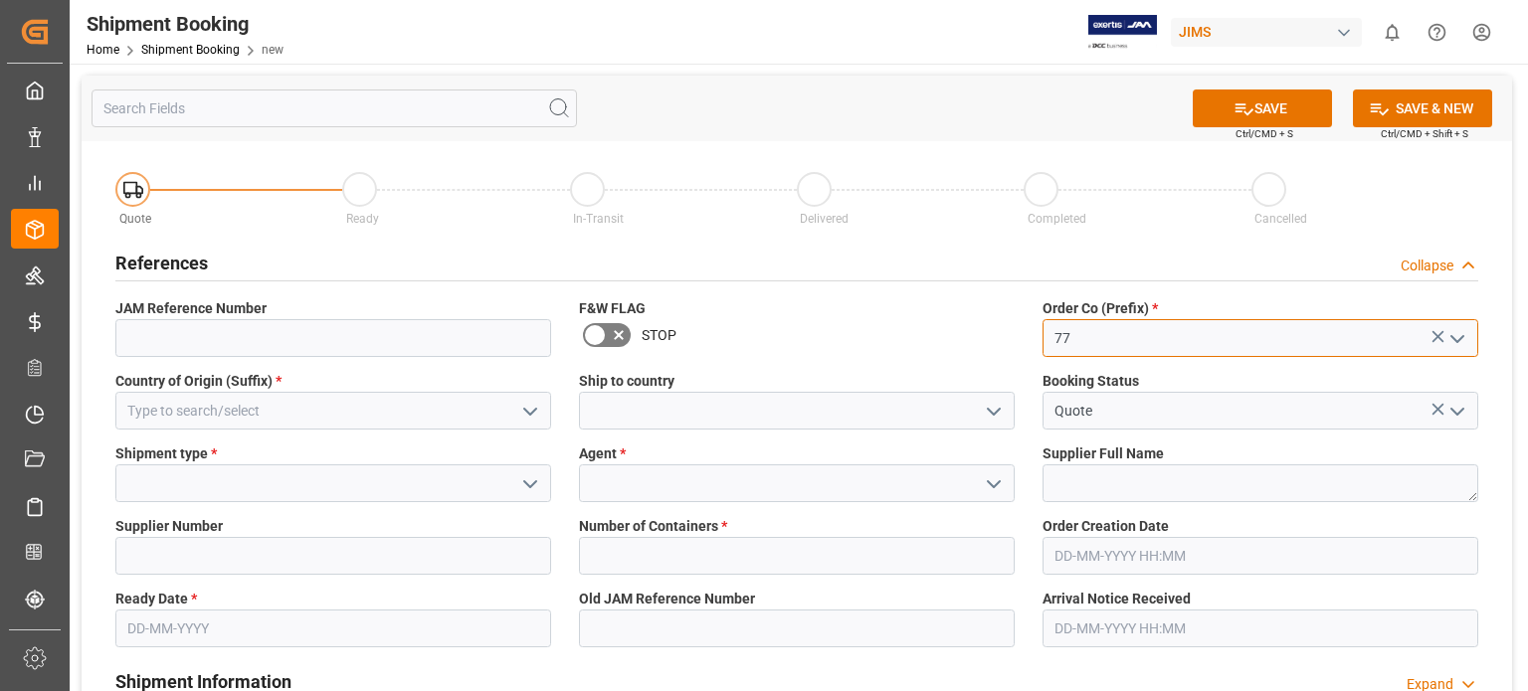
type input "77"
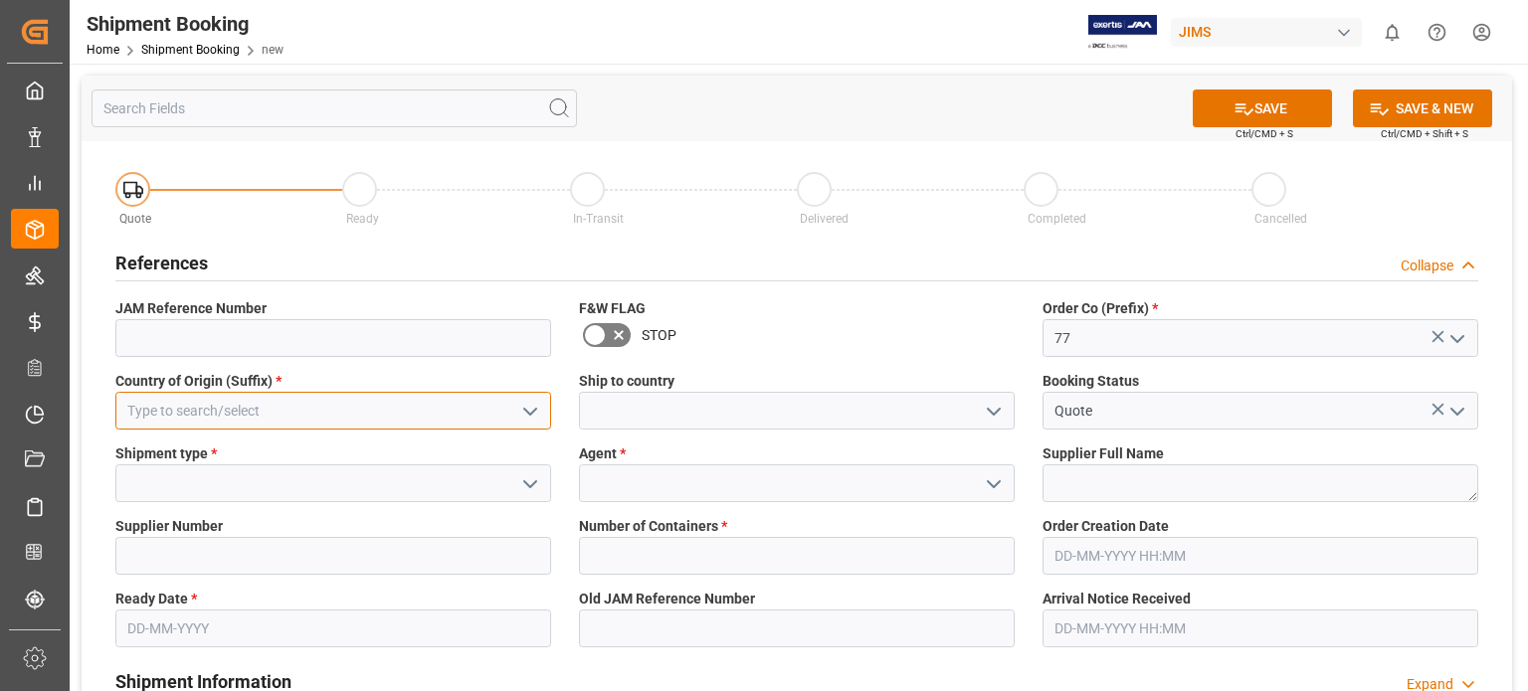
click at [261, 410] on input at bounding box center [333, 411] width 436 height 38
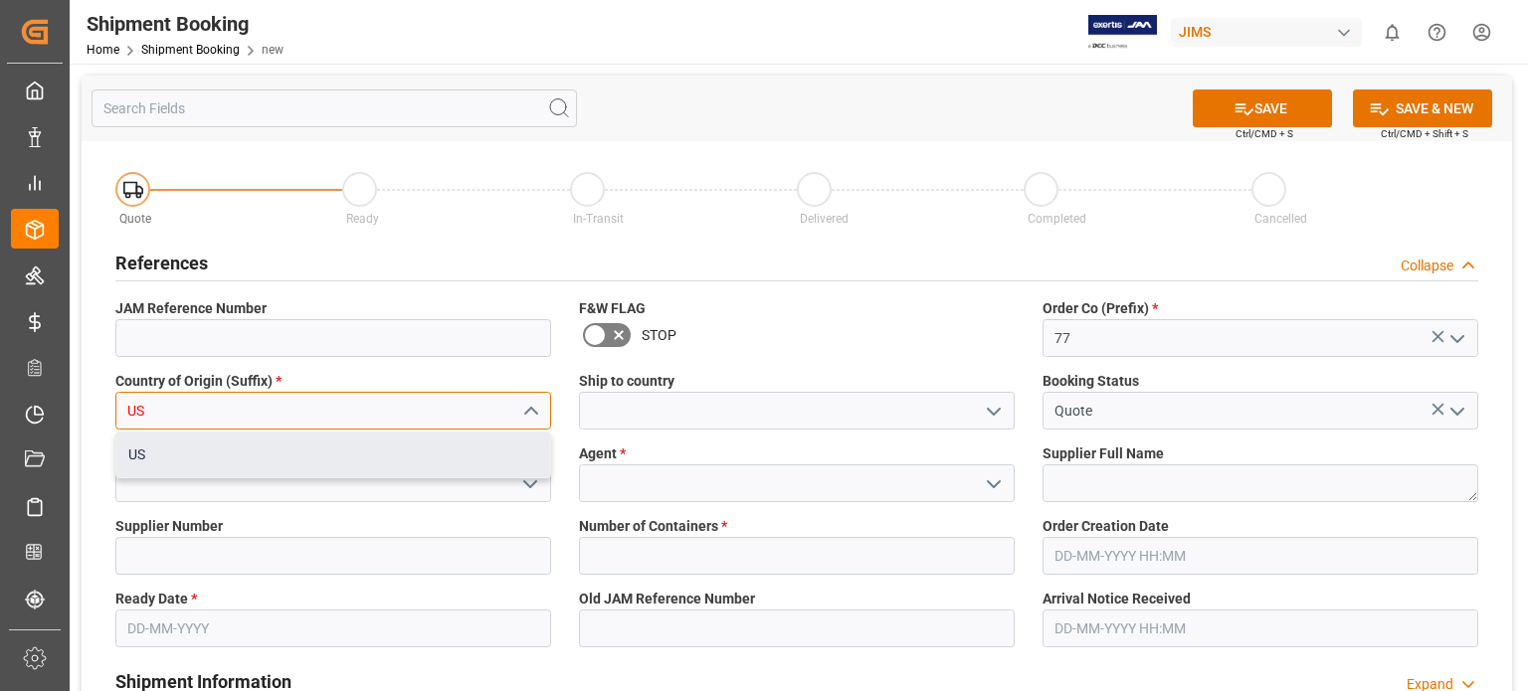
click at [250, 453] on div "US" at bounding box center [333, 455] width 434 height 45
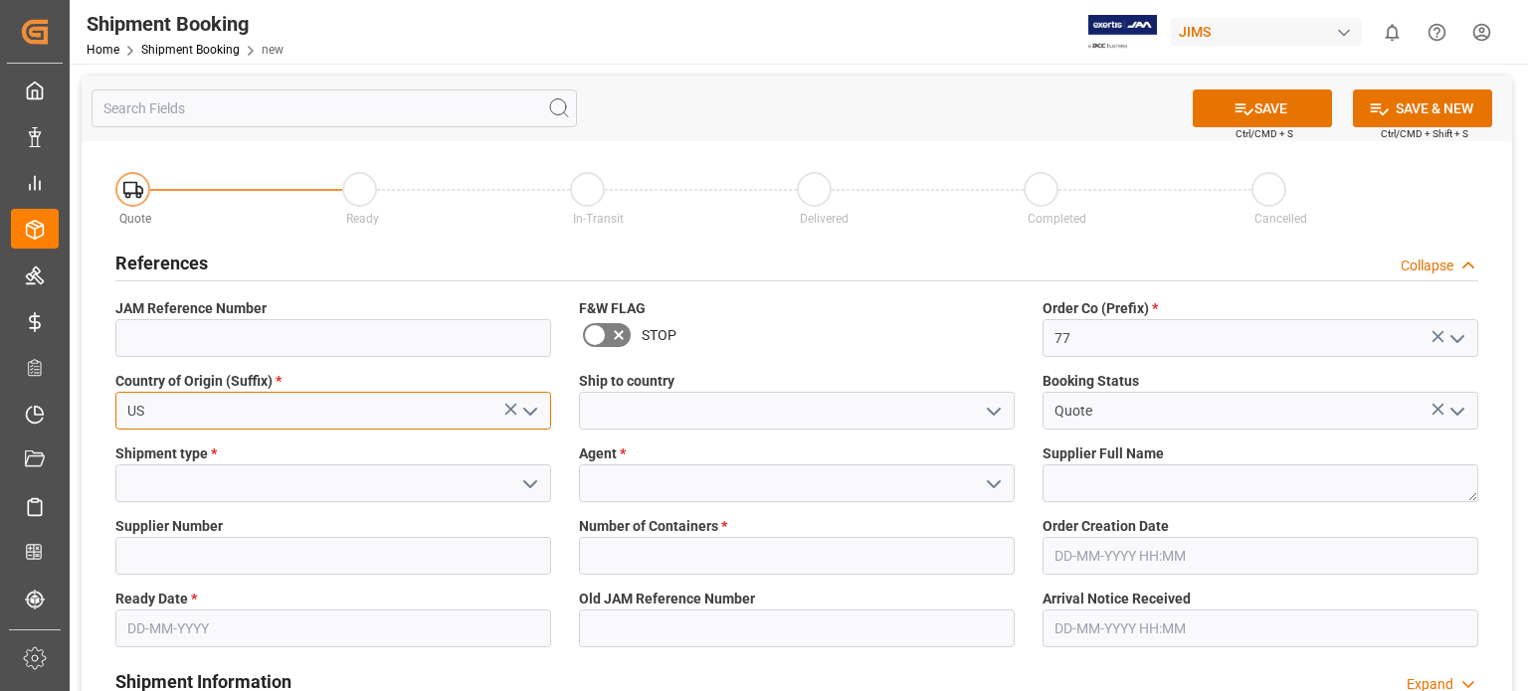
type input "US"
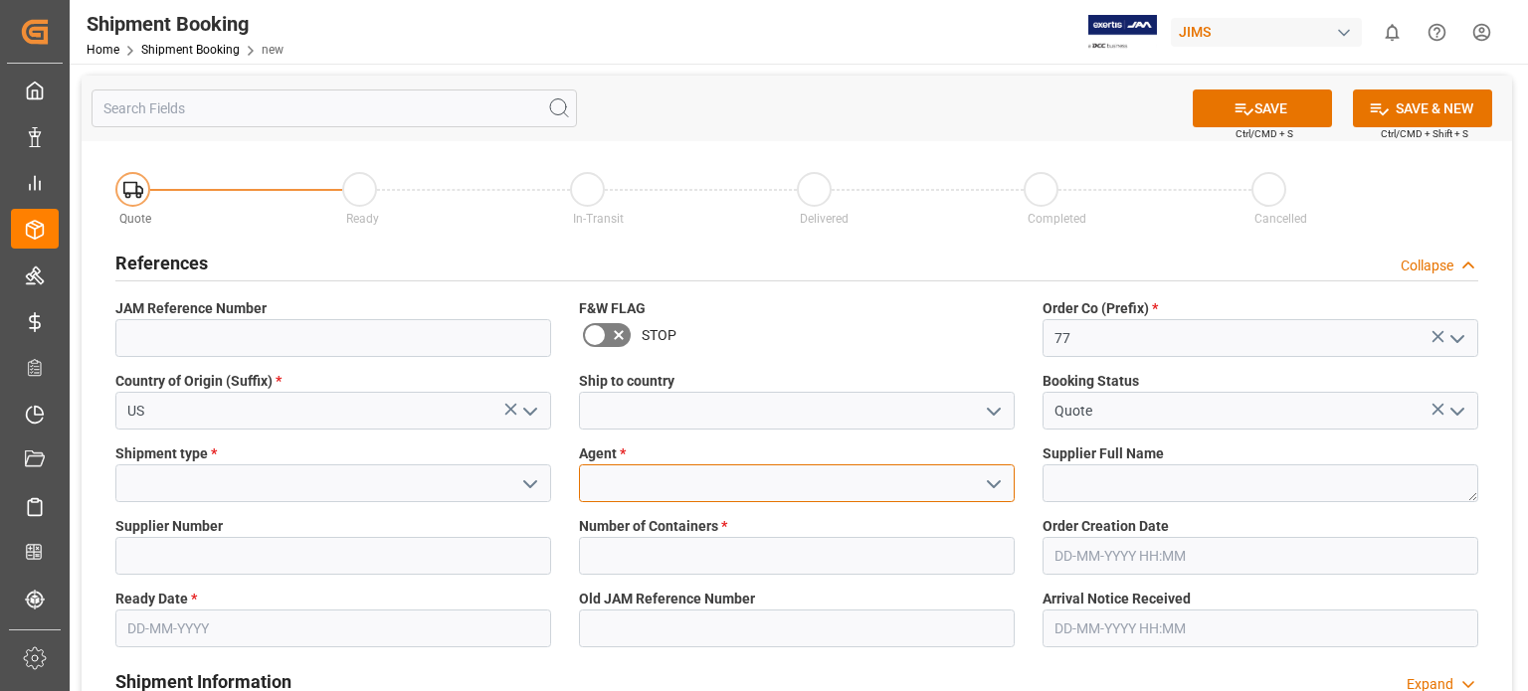
click at [634, 487] on input at bounding box center [797, 483] width 436 height 38
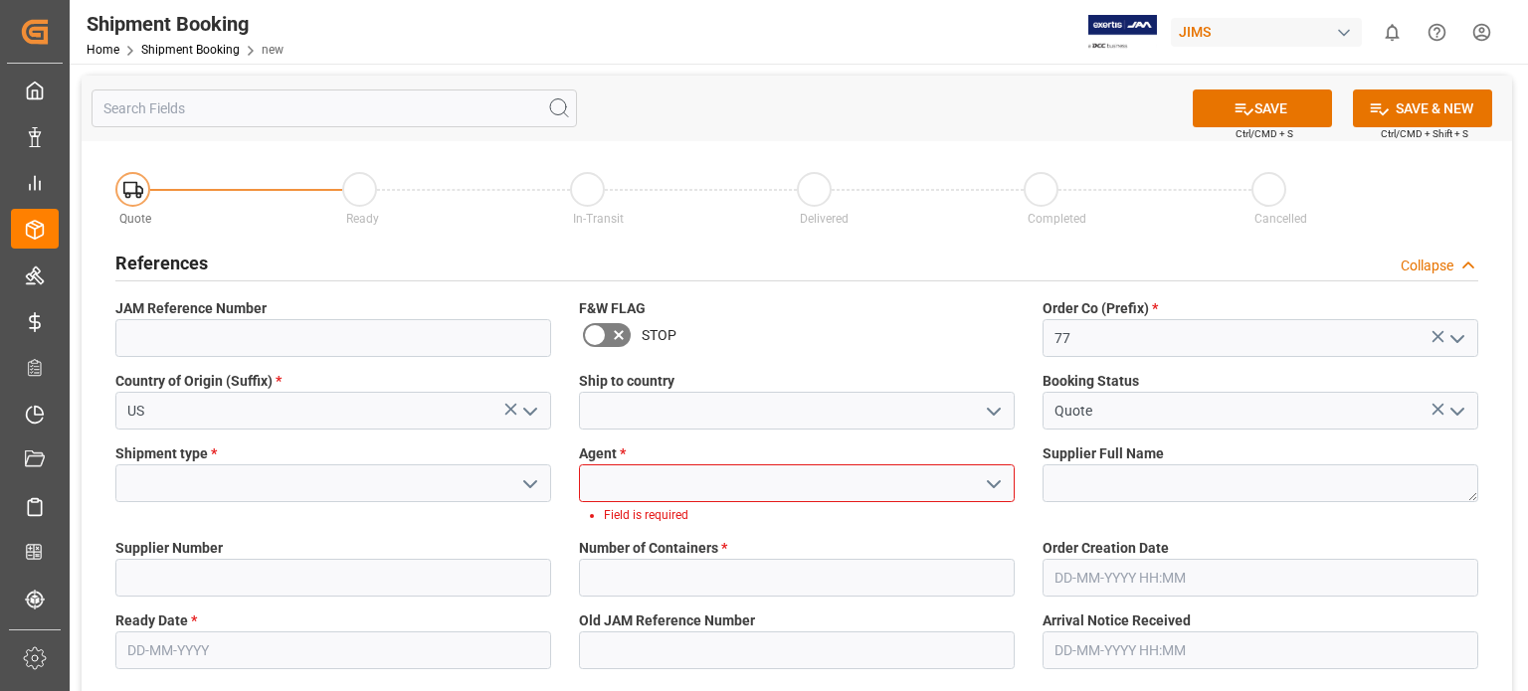
click at [995, 490] on icon "open menu" at bounding box center [994, 484] width 24 height 24
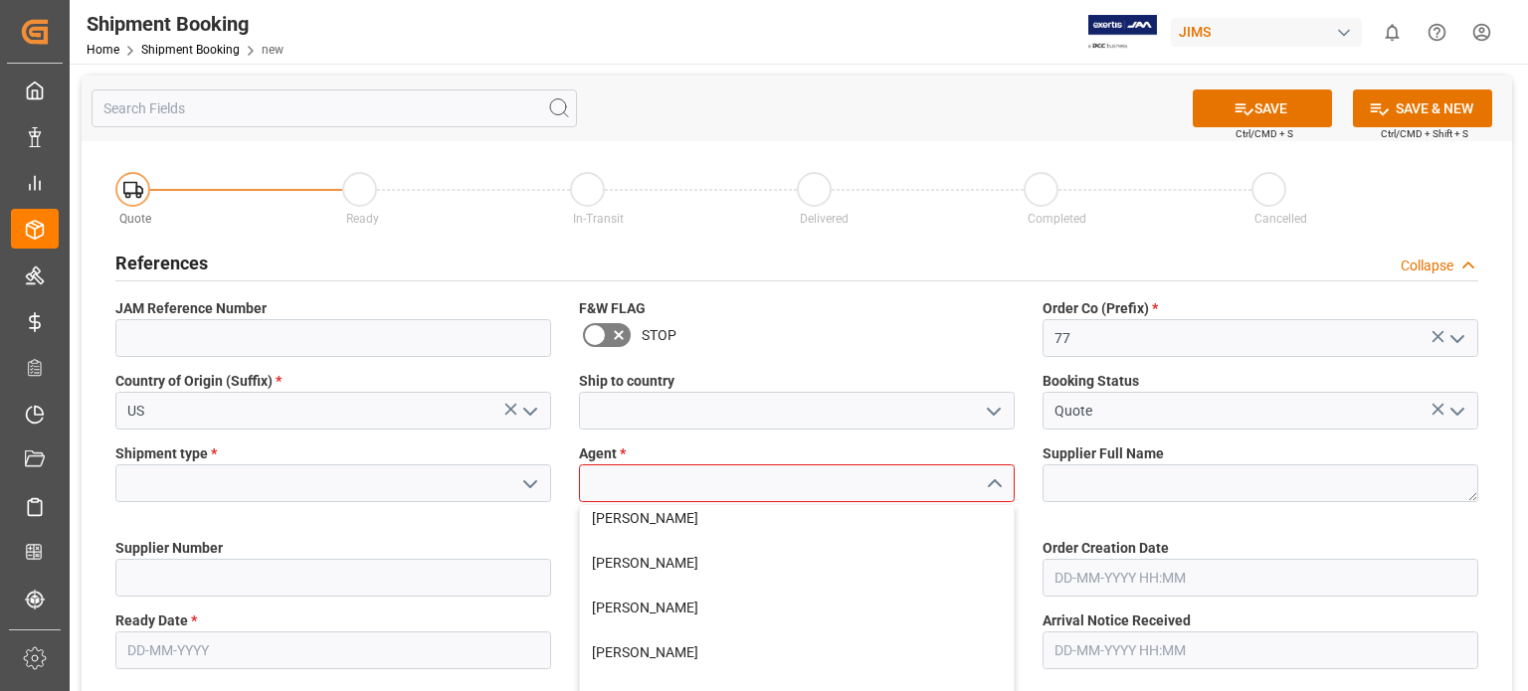
scroll to position [331, 0]
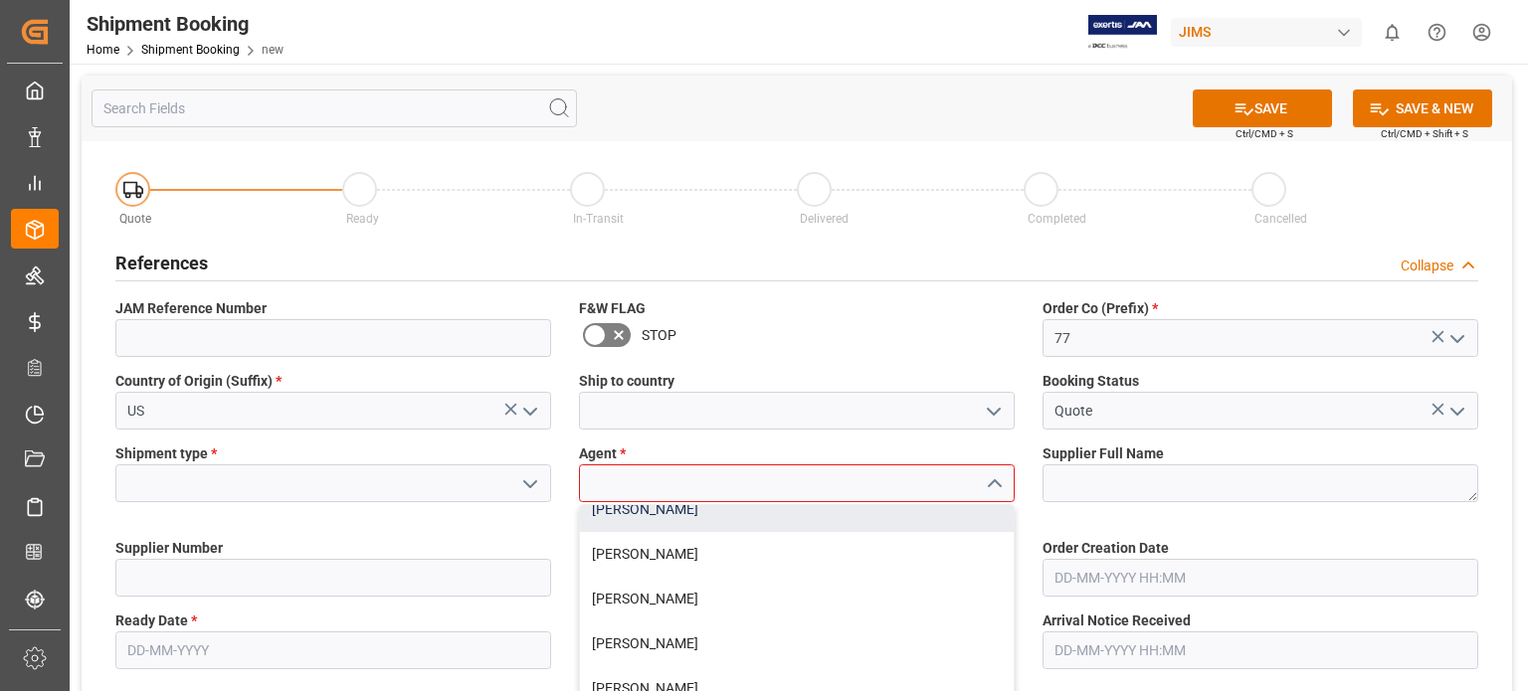
click at [622, 515] on div "[PERSON_NAME]" at bounding box center [797, 509] width 434 height 45
type input "[PERSON_NAME]"
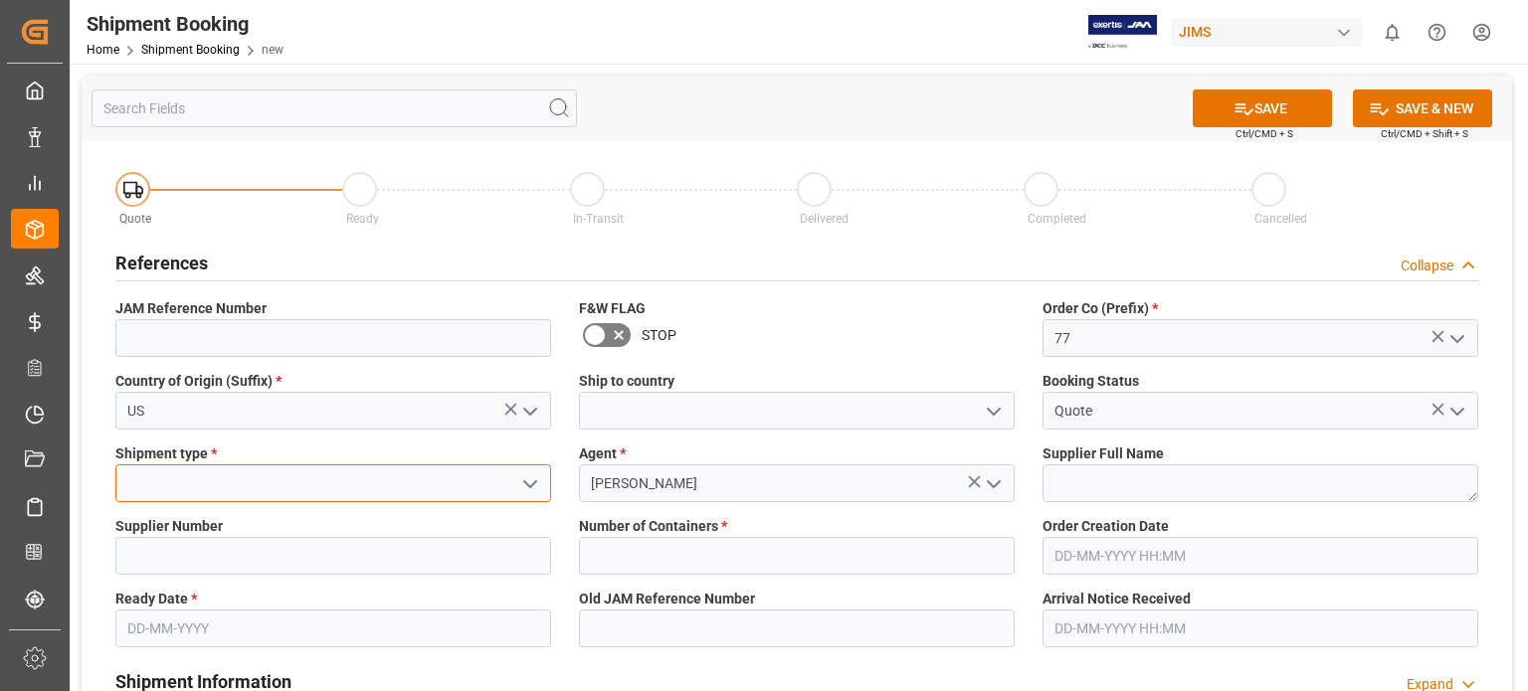
click at [238, 485] on input at bounding box center [333, 483] width 436 height 38
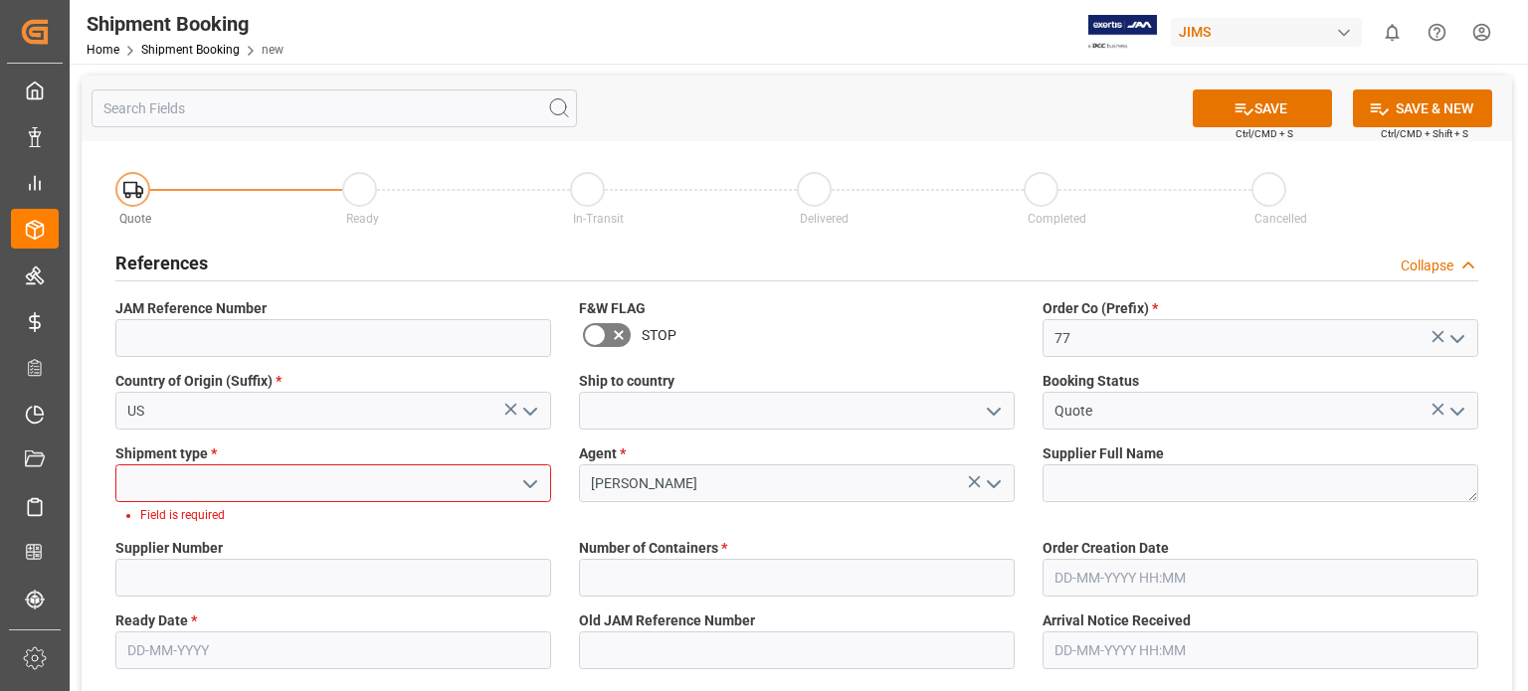
click at [522, 486] on icon "open menu" at bounding box center [530, 484] width 24 height 24
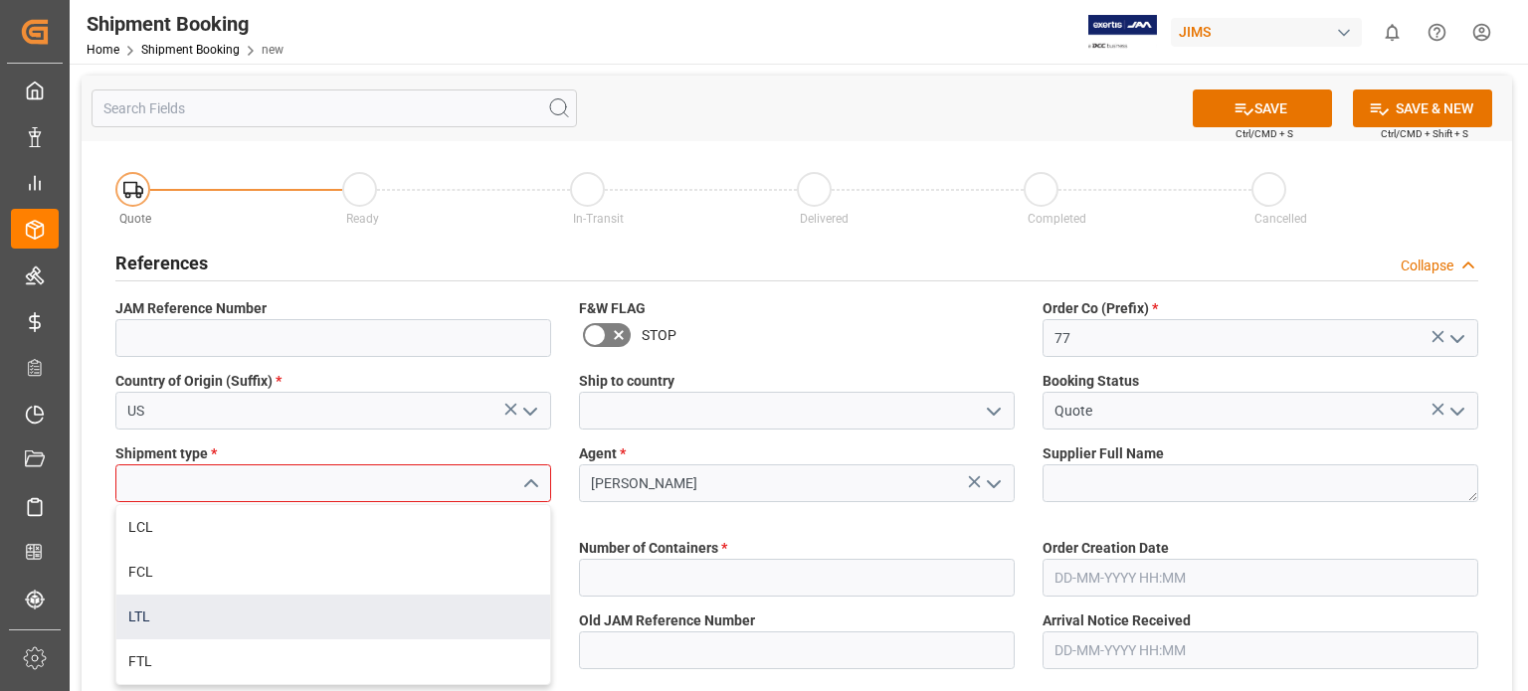
click at [427, 599] on div "LTL" at bounding box center [333, 617] width 434 height 45
type input "LTL"
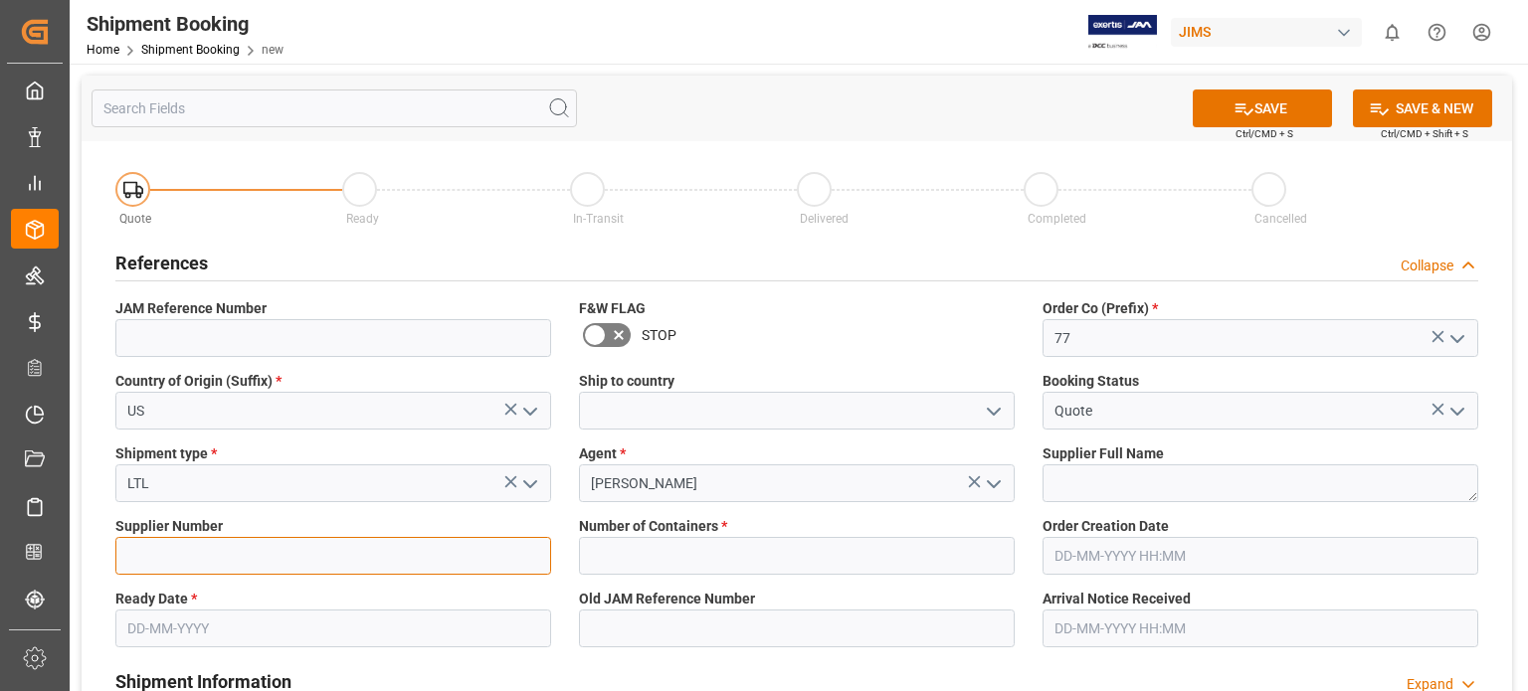
click at [223, 556] on input at bounding box center [333, 556] width 436 height 38
type input "234299"
click at [178, 631] on input "text" at bounding box center [333, 629] width 436 height 38
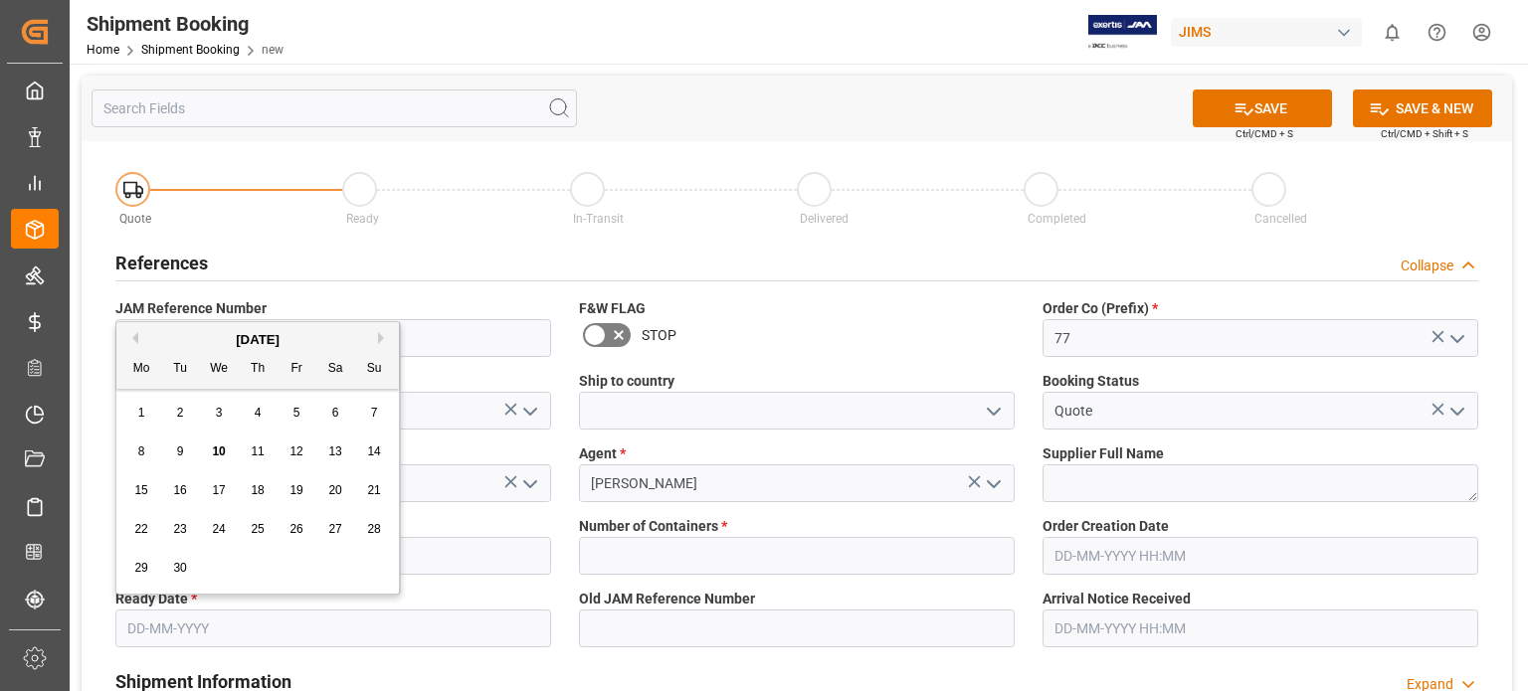
click at [177, 457] on span "9" at bounding box center [180, 452] width 7 height 14
click at [162, 628] on input "[DATE]" at bounding box center [333, 629] width 436 height 38
click at [217, 455] on span "10" at bounding box center [218, 452] width 13 height 14
type input "[DATE]"
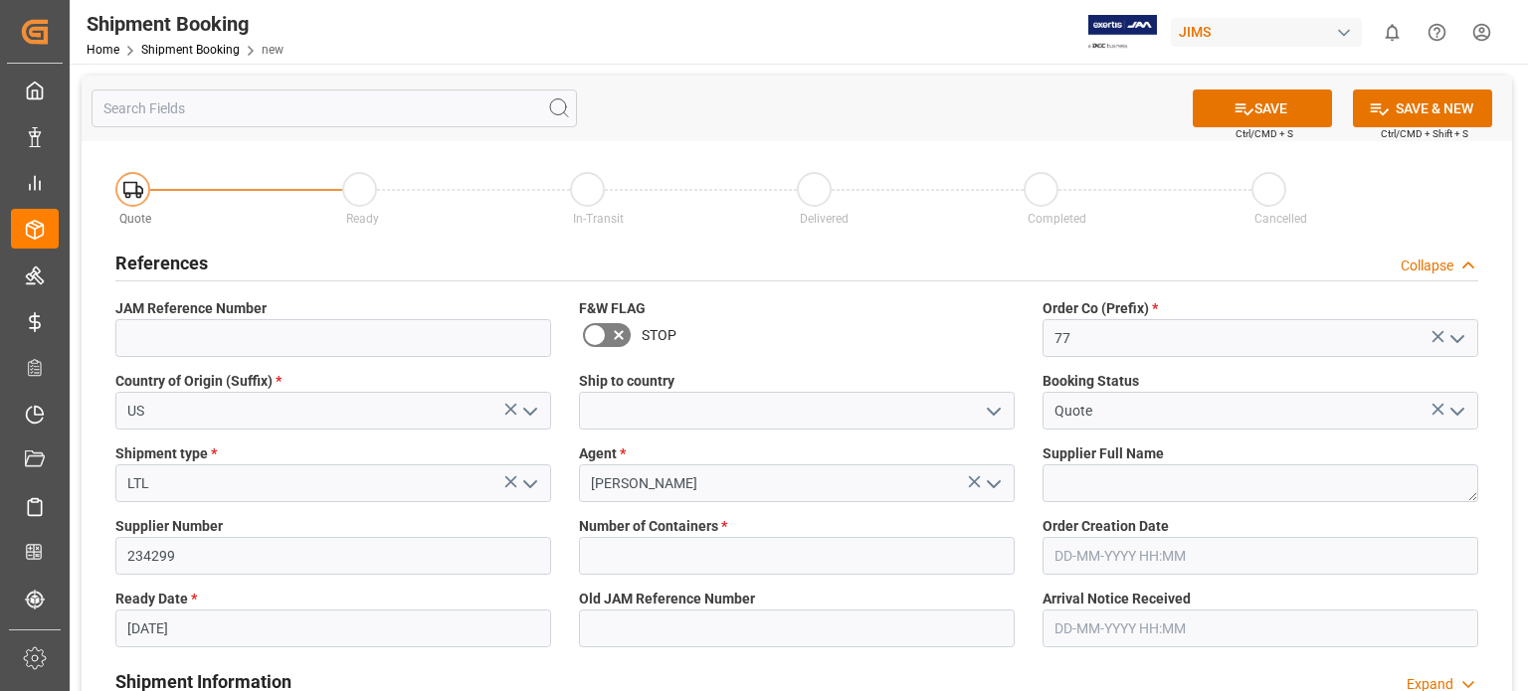
click at [996, 415] on icon "open menu" at bounding box center [994, 412] width 24 height 24
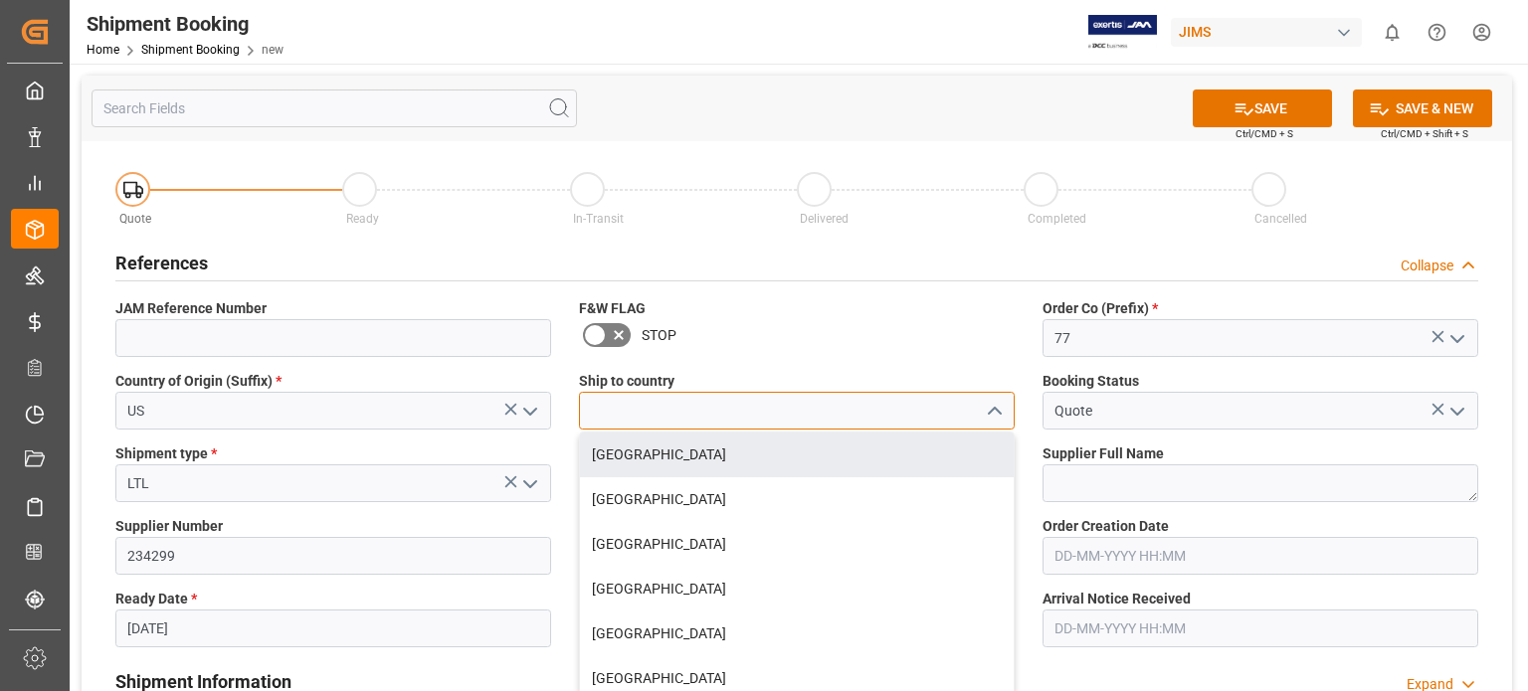
click at [728, 421] on input at bounding box center [797, 411] width 436 height 38
click at [700, 449] on div "[GEOGRAPHIC_DATA]" at bounding box center [797, 455] width 434 height 45
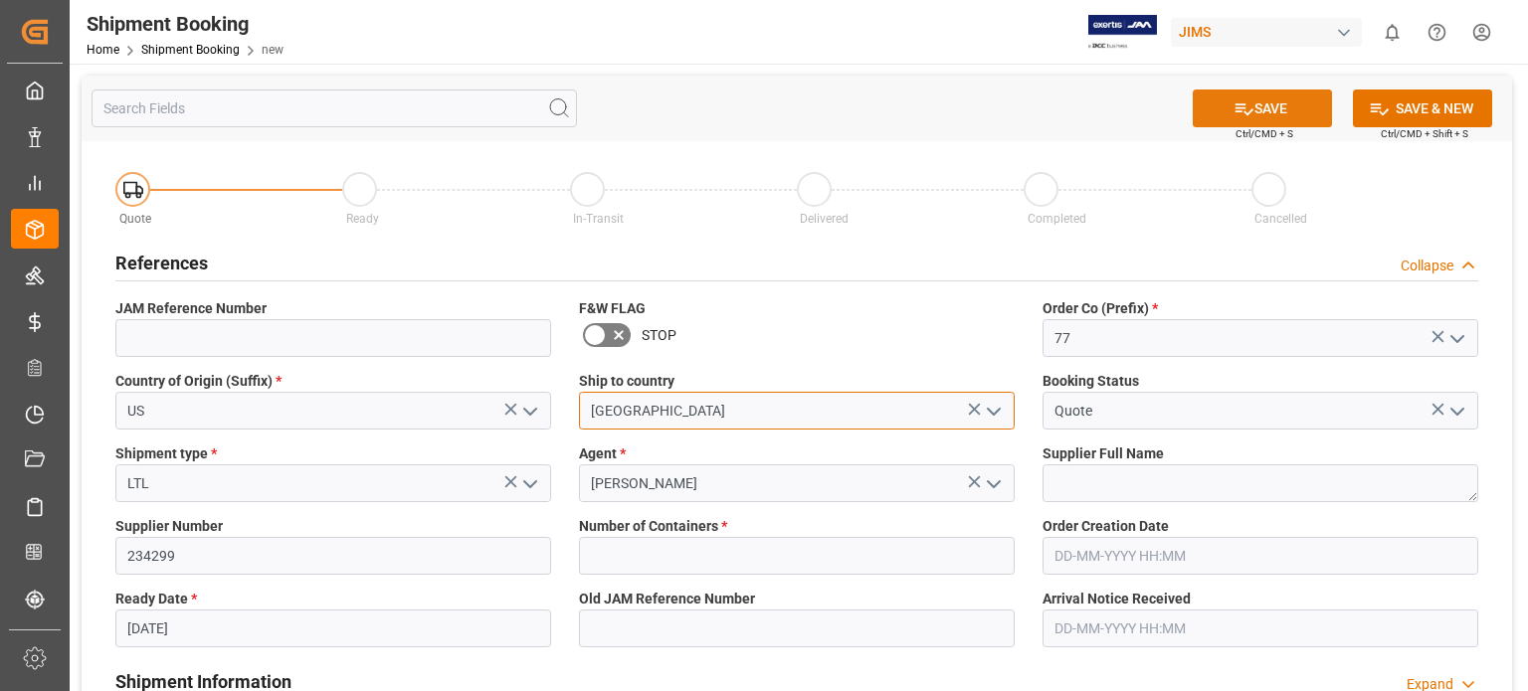
type input "[GEOGRAPHIC_DATA]"
click at [1263, 106] on button "SAVE" at bounding box center [1262, 109] width 139 height 38
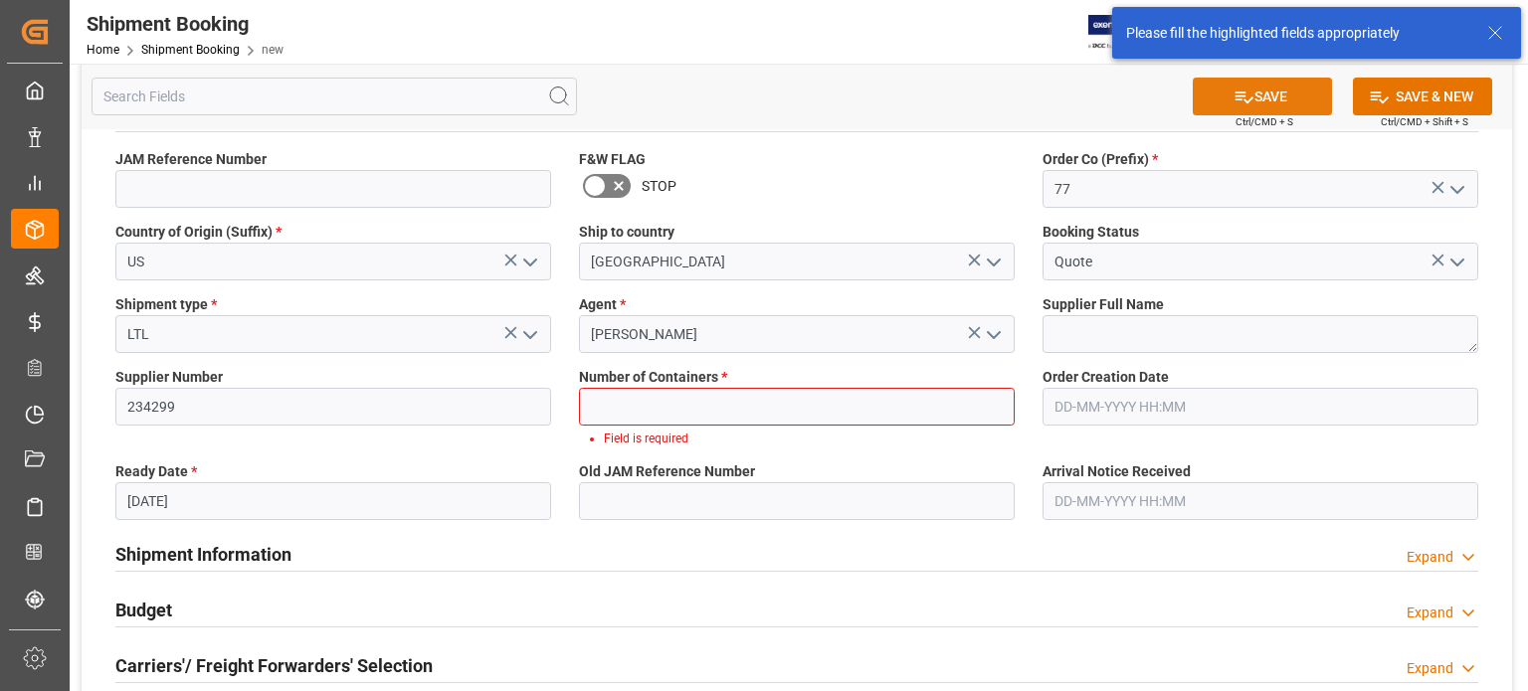
scroll to position [179, 0]
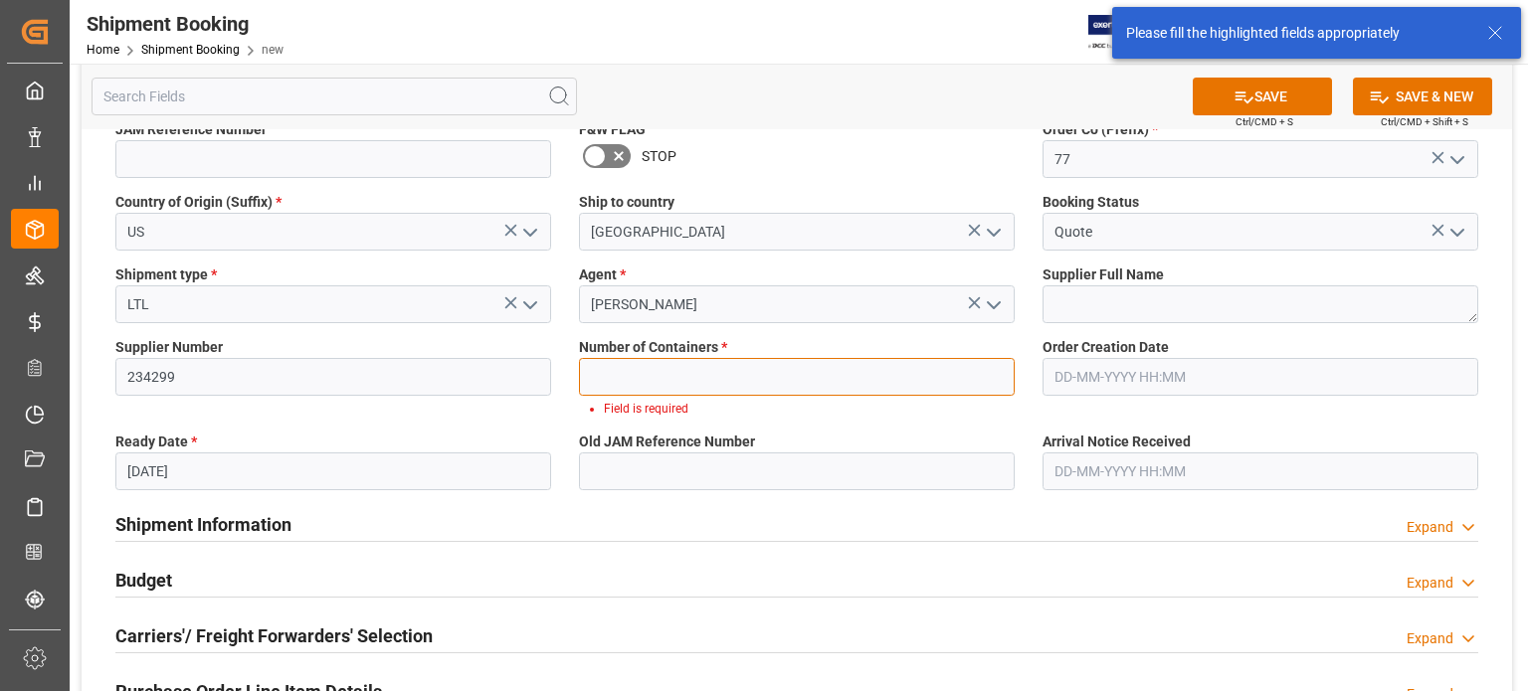
click at [729, 376] on input "text" at bounding box center [797, 377] width 436 height 38
type input "0"
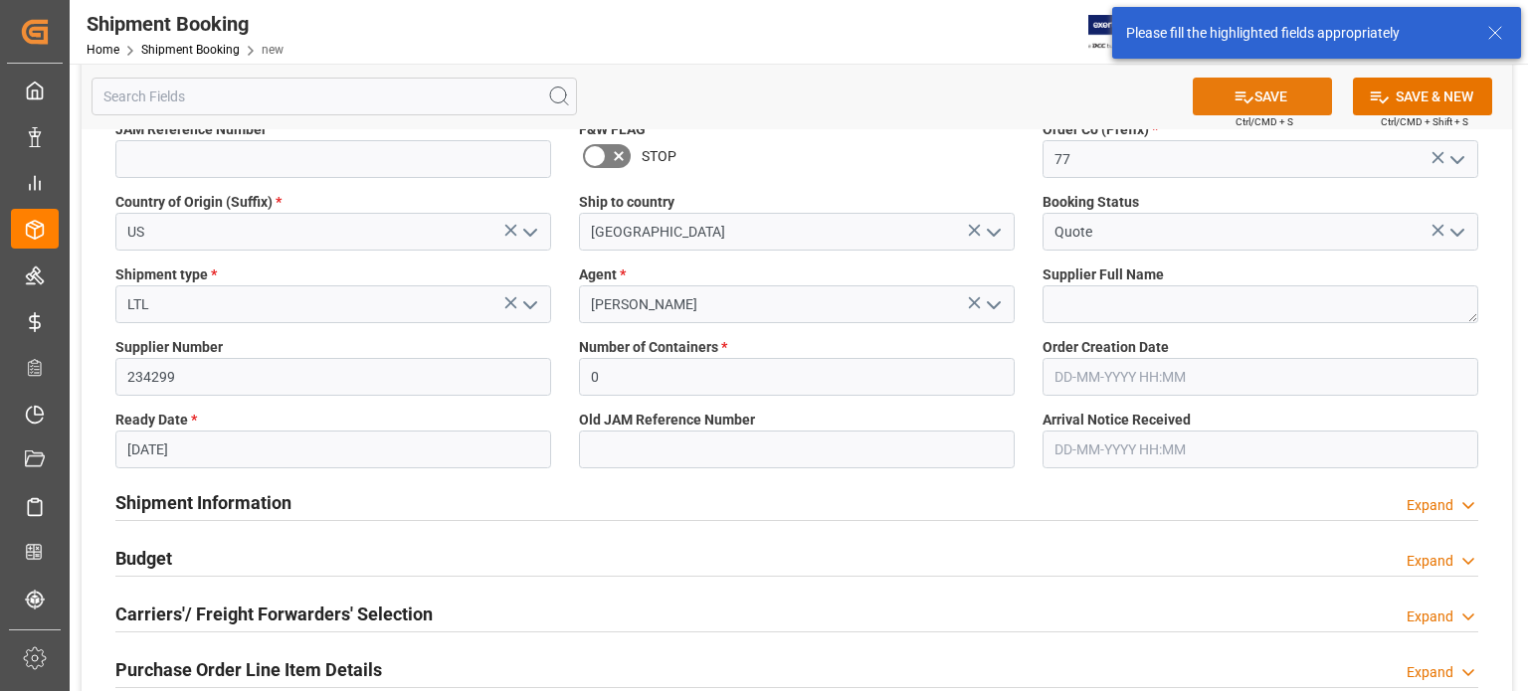
click at [1279, 103] on button "SAVE" at bounding box center [1262, 97] width 139 height 38
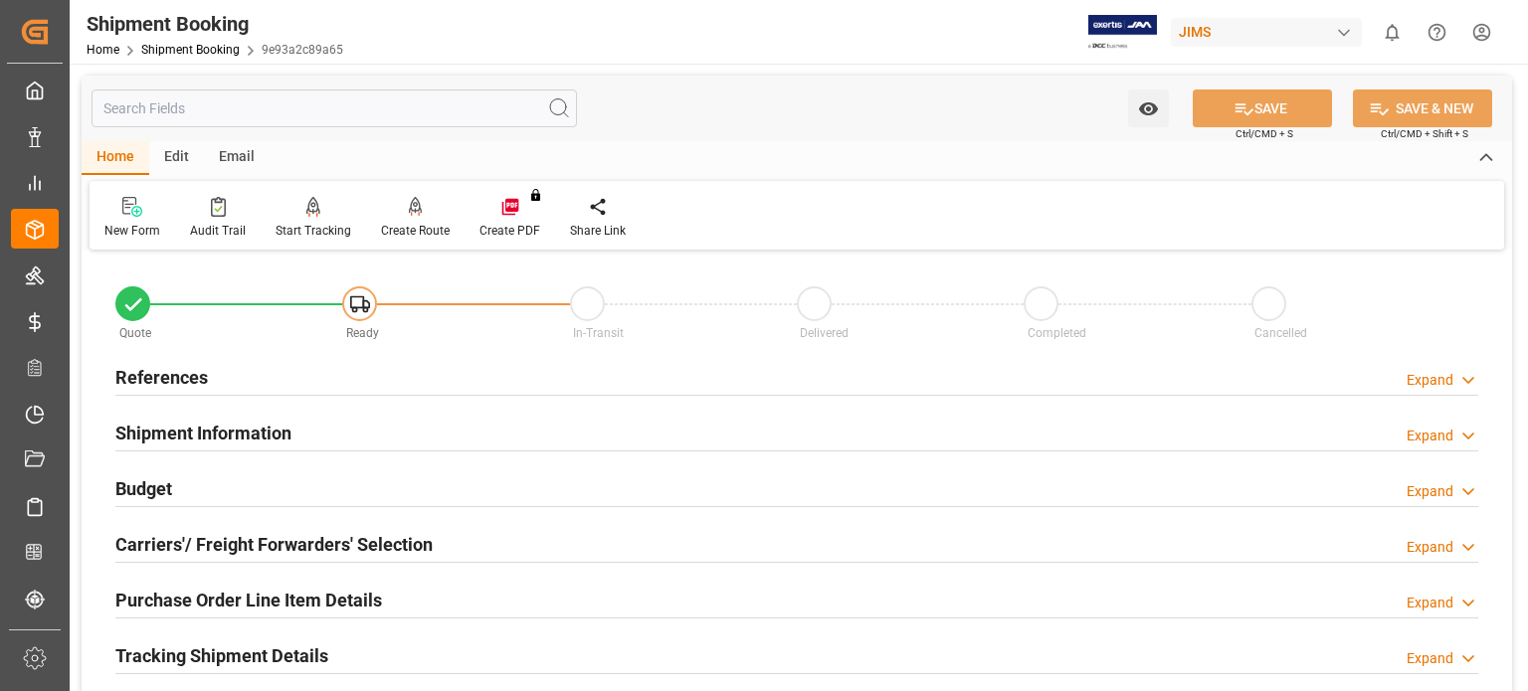
click at [190, 379] on h2 "References" at bounding box center [161, 377] width 93 height 27
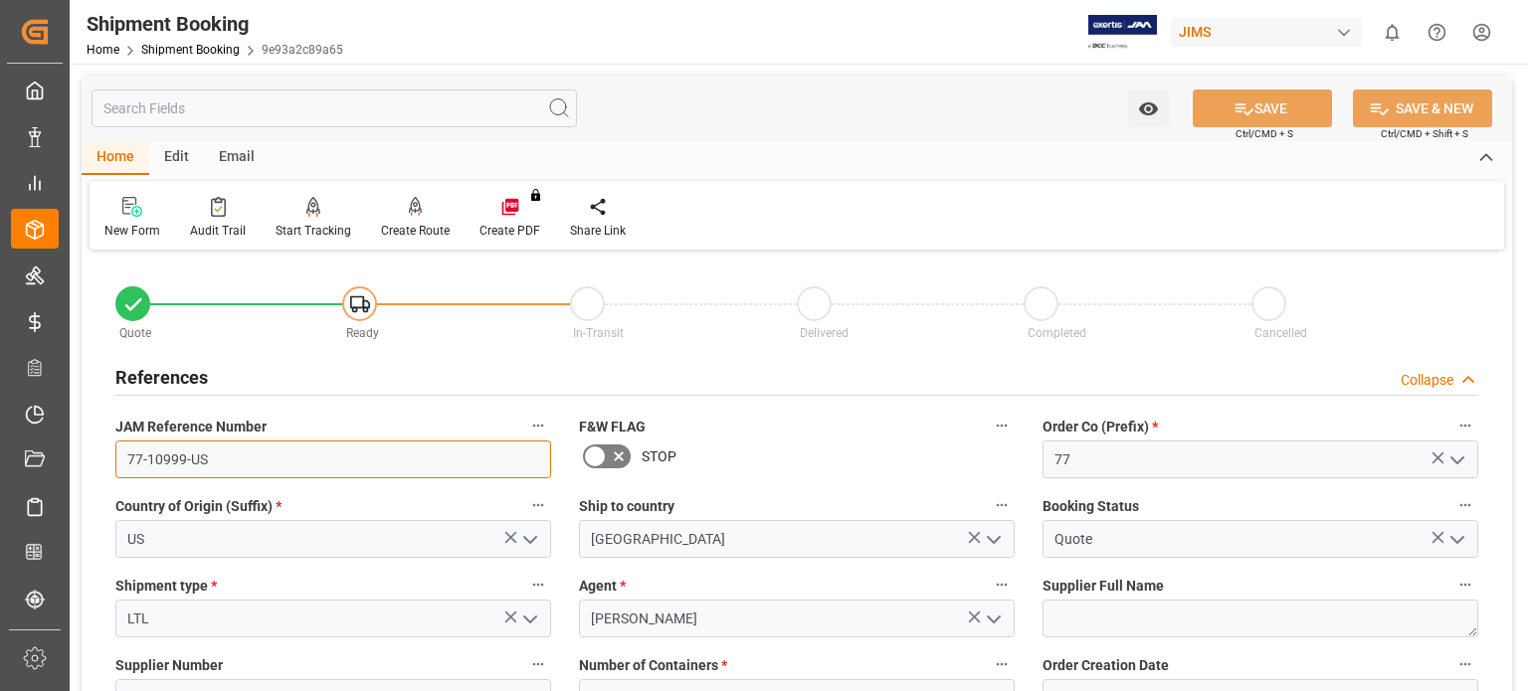
drag, startPoint x: 210, startPoint y: 463, endPoint x: 111, endPoint y: 445, distance: 100.1
click at [111, 445] on div "JAM Reference Number 77-10999-US" at bounding box center [333, 446] width 464 height 80
